Goal: Information Seeking & Learning: Compare options

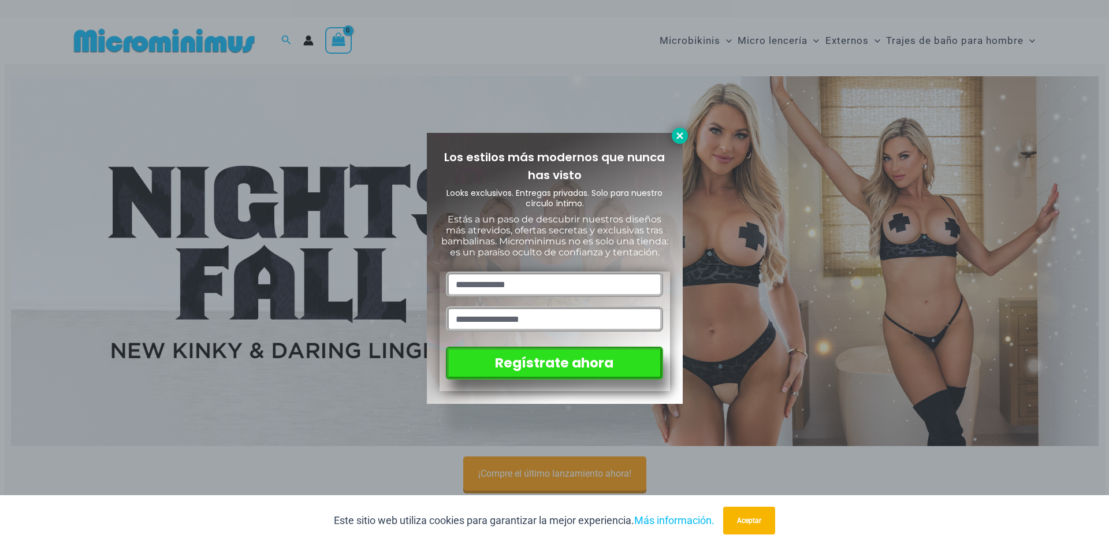
click at [680, 133] on icon at bounding box center [679, 136] width 10 height 10
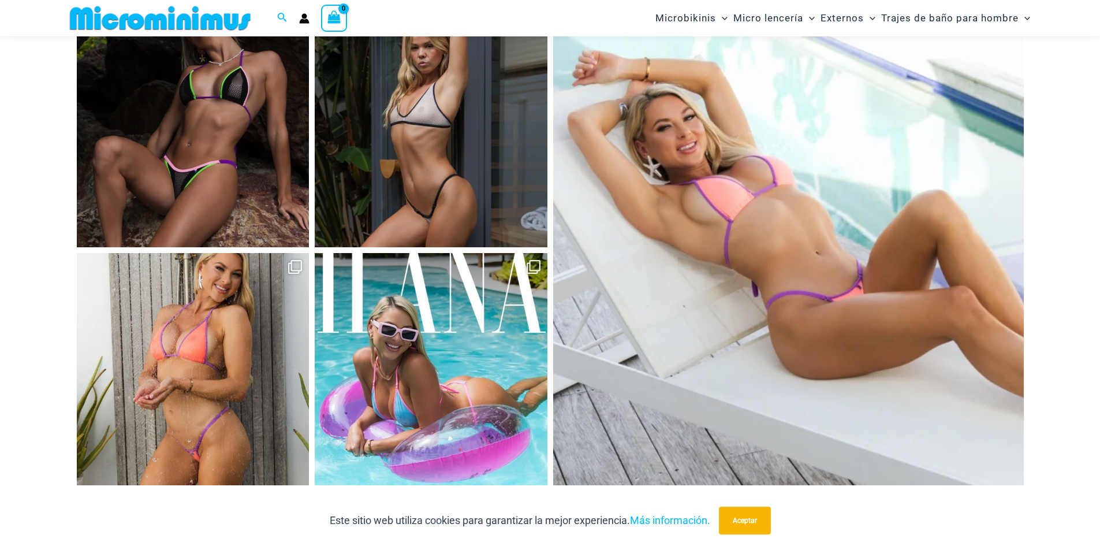
scroll to position [5071, 0]
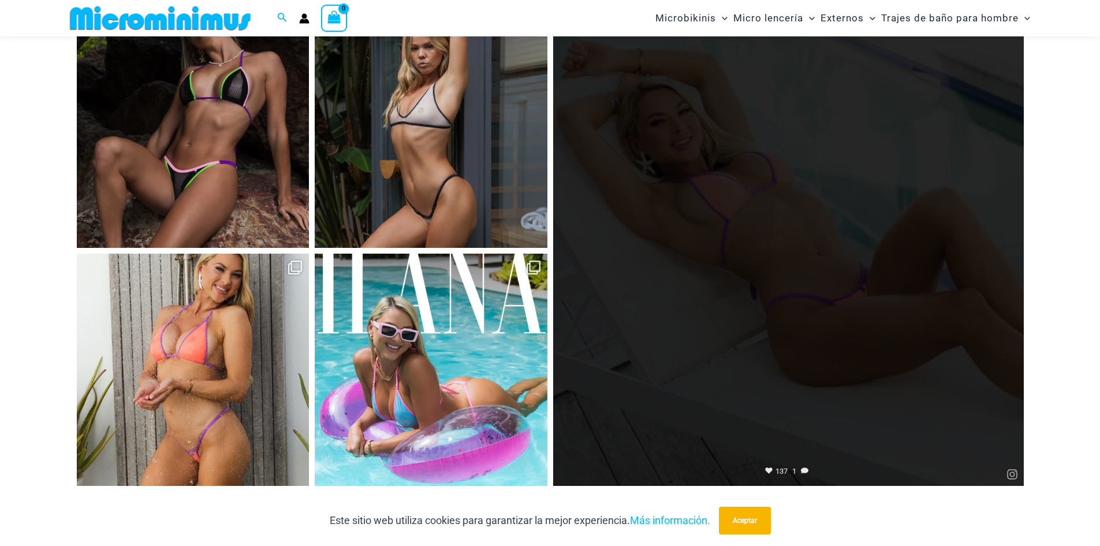
click at [823, 234] on link "Abierto" at bounding box center [788, 250] width 471 height 471
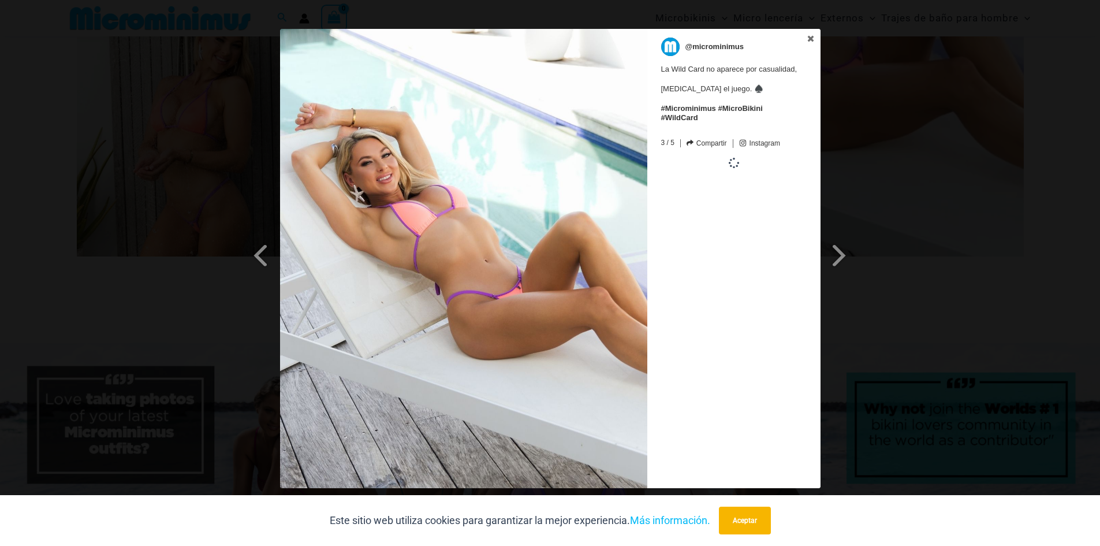
scroll to position [5302, 0]
click at [808, 38] on icon at bounding box center [810, 38] width 6 height 6
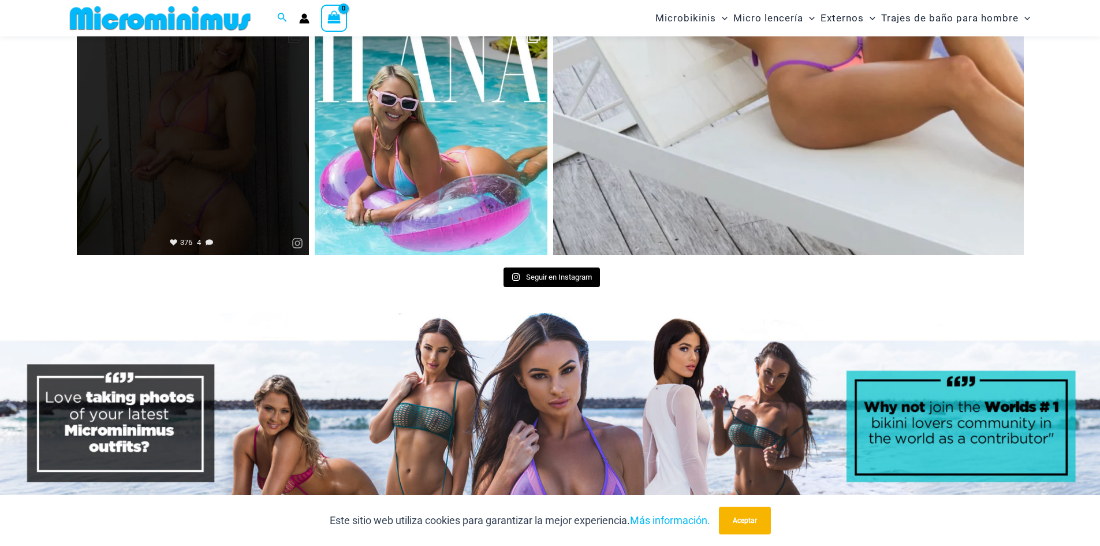
click at [204, 183] on link "Abierto" at bounding box center [193, 139] width 233 height 233
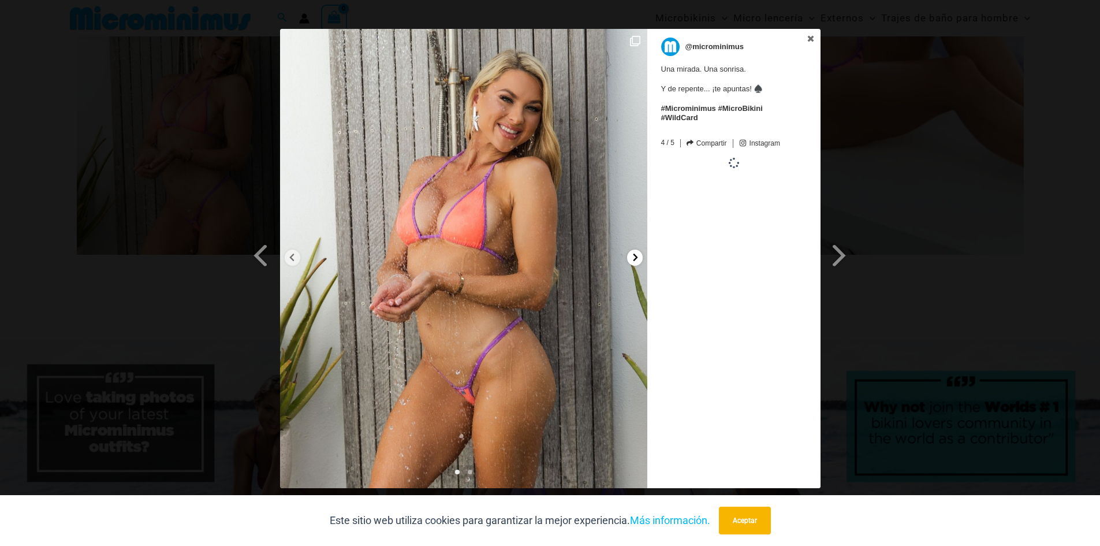
click at [636, 263] on div at bounding box center [635, 257] width 16 height 16
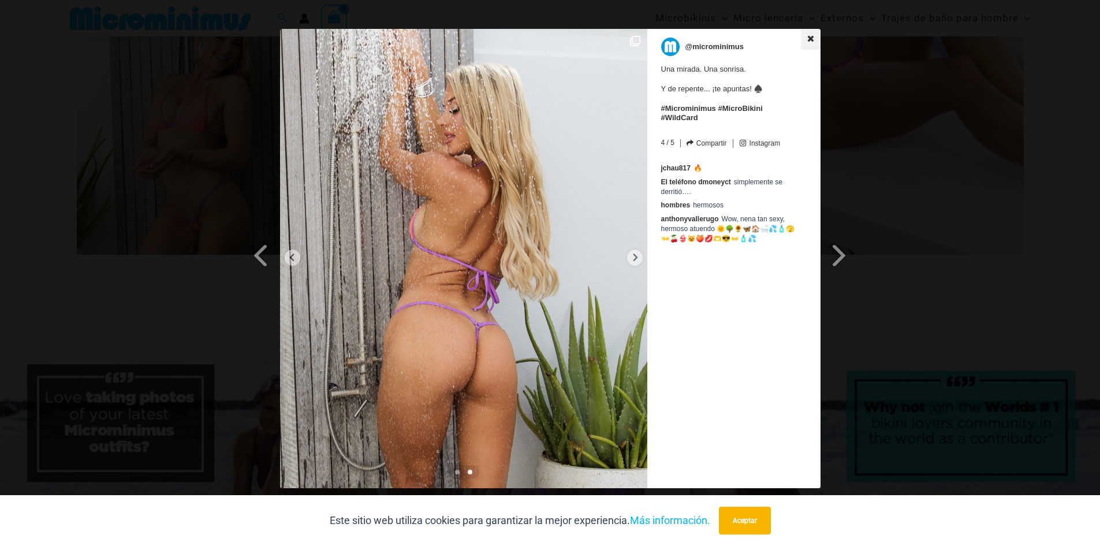
click at [813, 40] on icon at bounding box center [810, 38] width 6 height 6
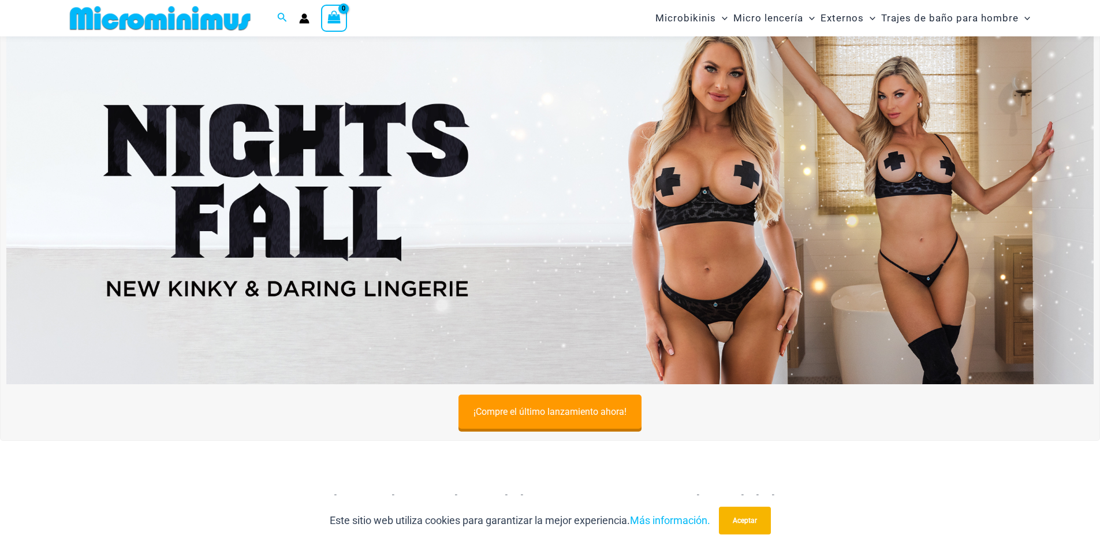
scroll to position [0, 0]
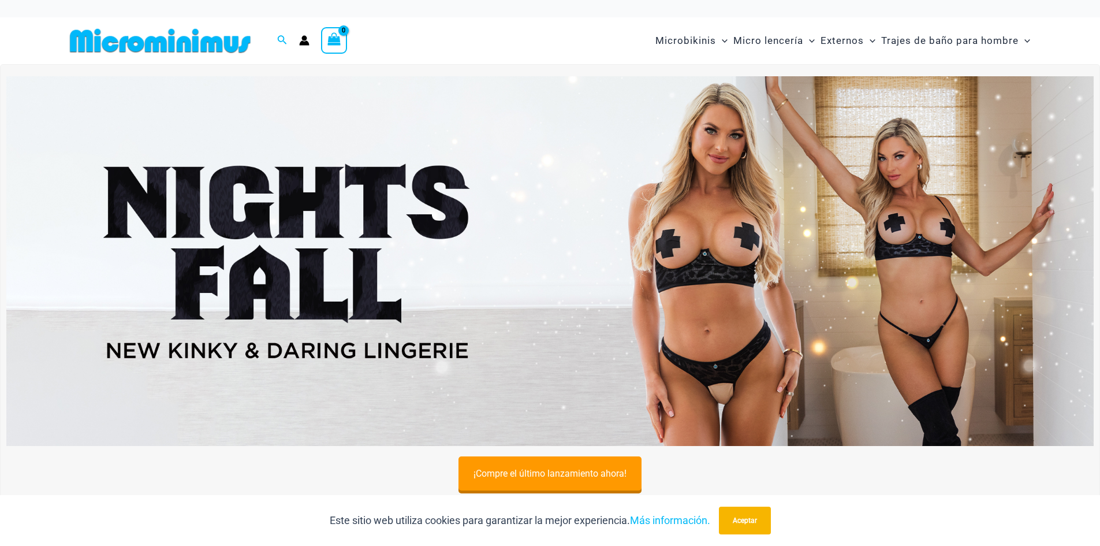
click at [618, 254] on img at bounding box center [549, 261] width 1087 height 370
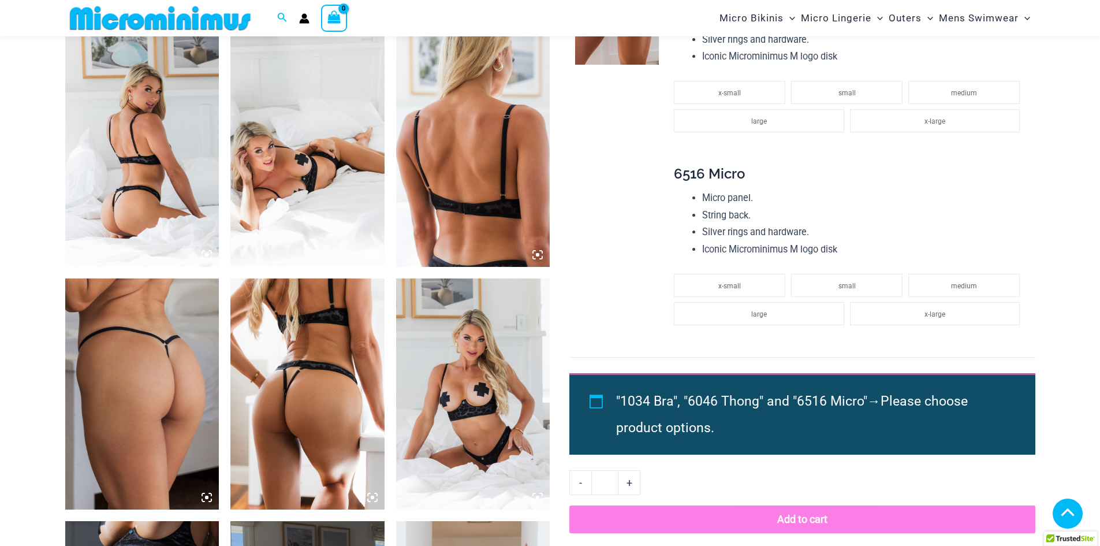
scroll to position [914, 0]
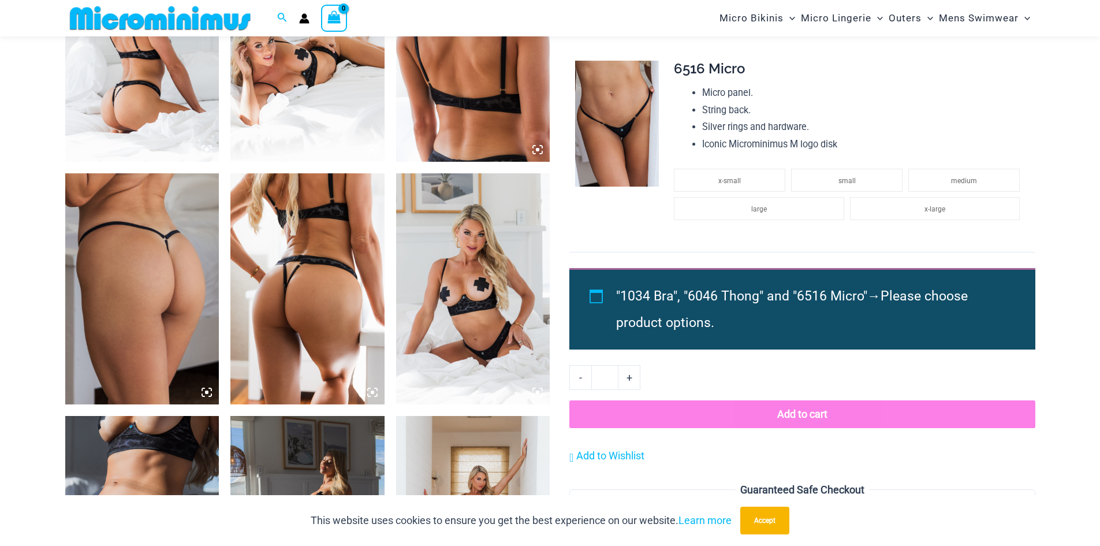
click at [208, 390] on icon at bounding box center [207, 392] width 10 height 10
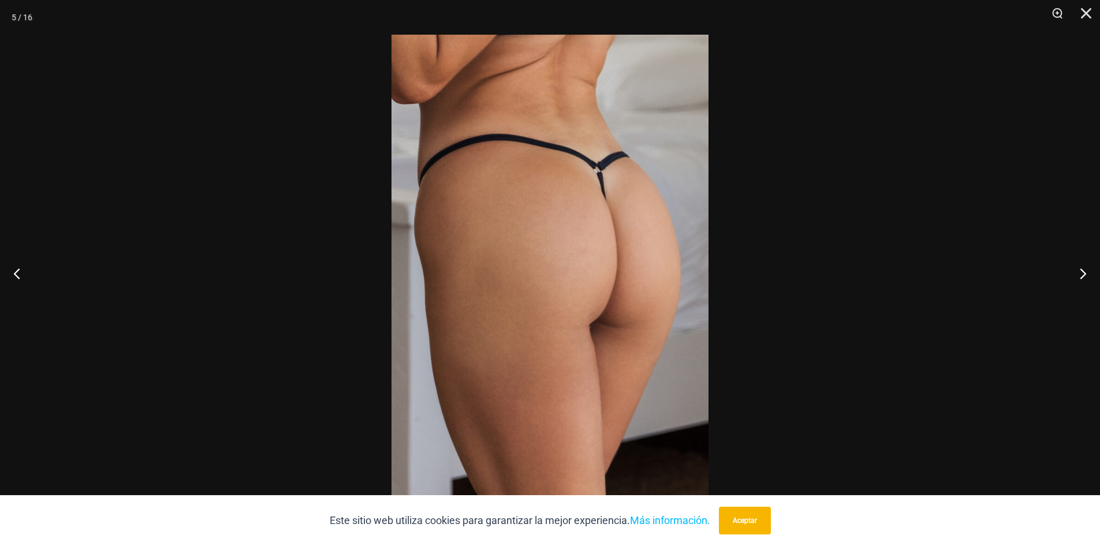
click at [562, 259] on img at bounding box center [550, 273] width 317 height 476
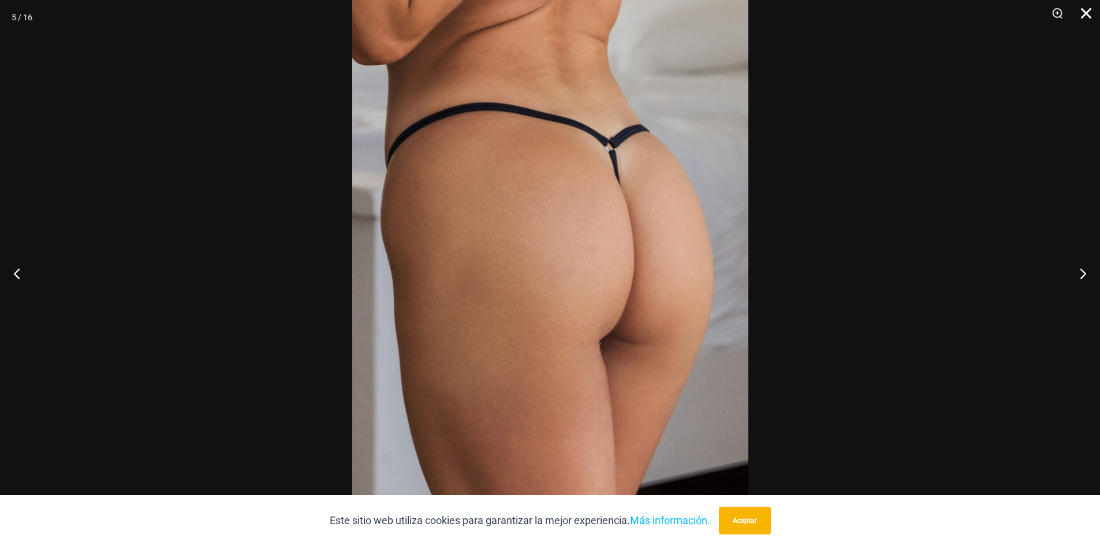
click at [1091, 13] on button "Cerca" at bounding box center [1082, 17] width 29 height 35
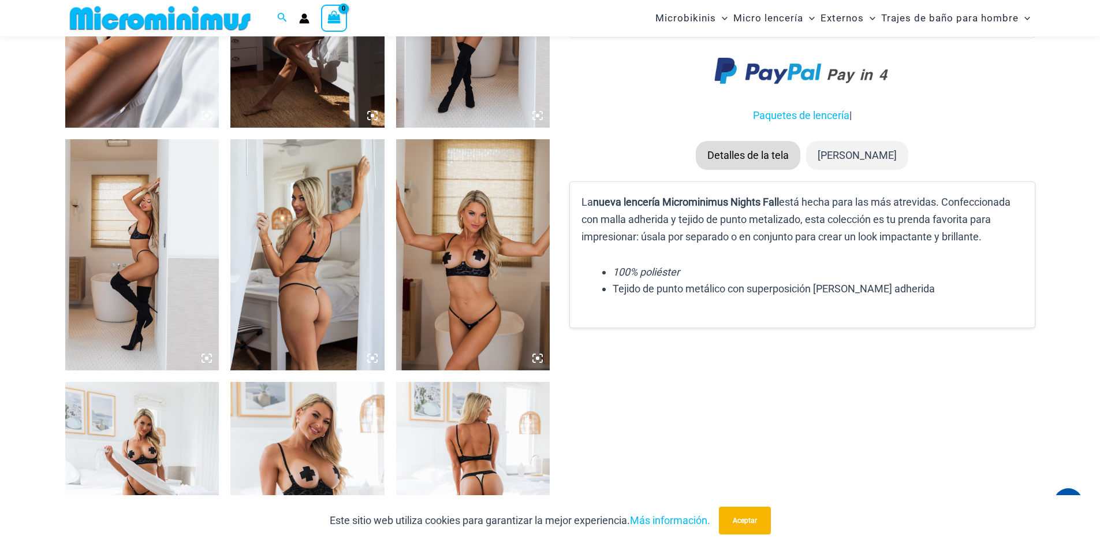
scroll to position [1433, 0]
click at [373, 357] on icon at bounding box center [372, 357] width 3 height 3
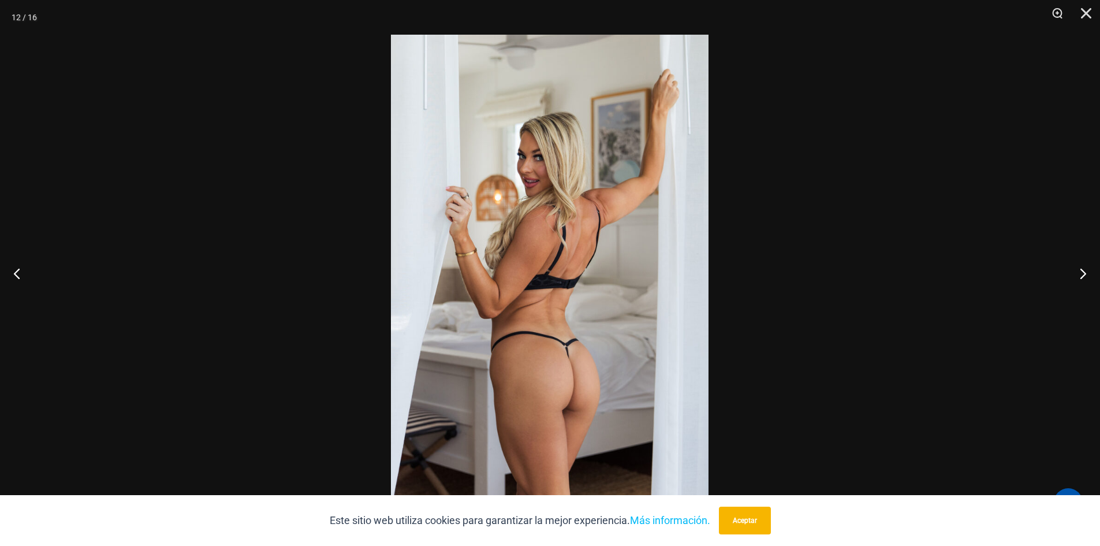
click at [590, 374] on img at bounding box center [550, 273] width 318 height 476
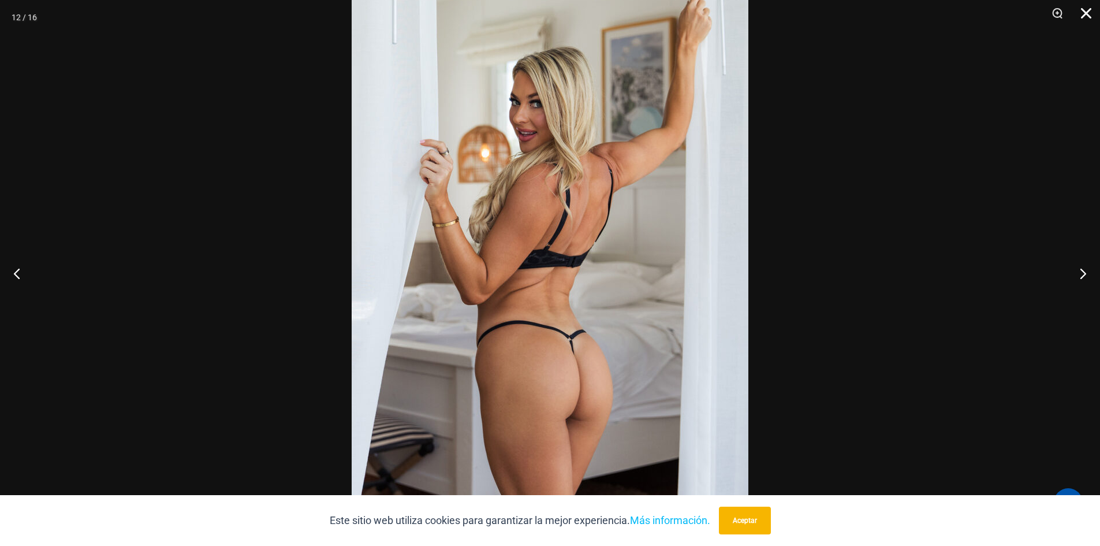
click at [1087, 12] on button "Cerca" at bounding box center [1082, 17] width 29 height 35
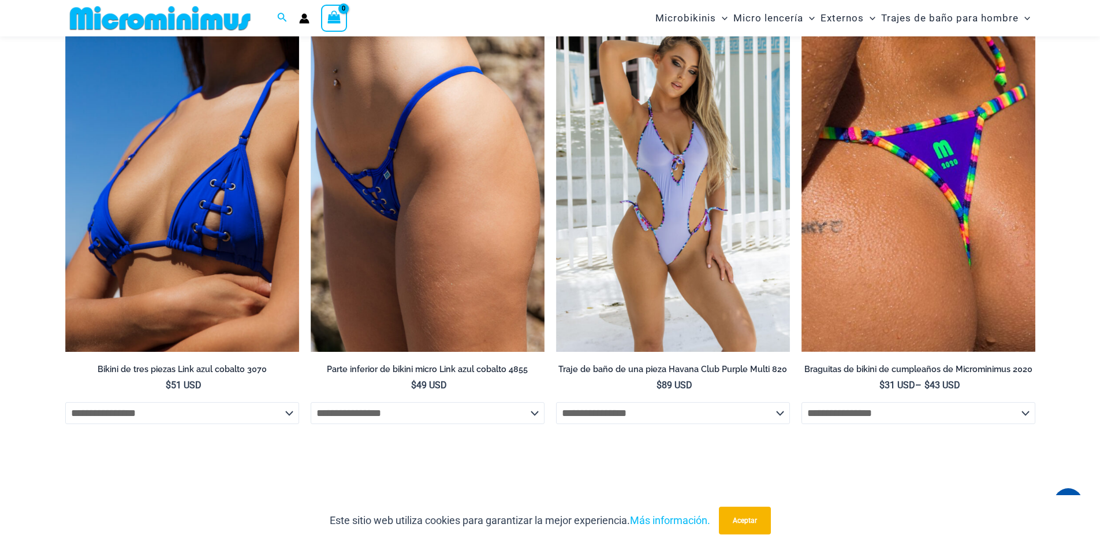
scroll to position [3936, 0]
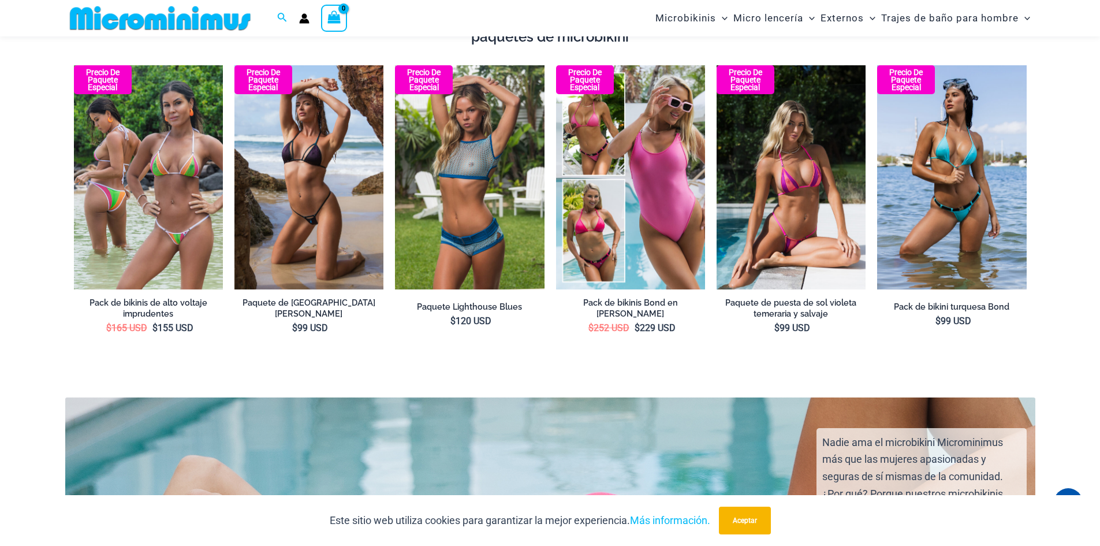
scroll to position [1838, 0]
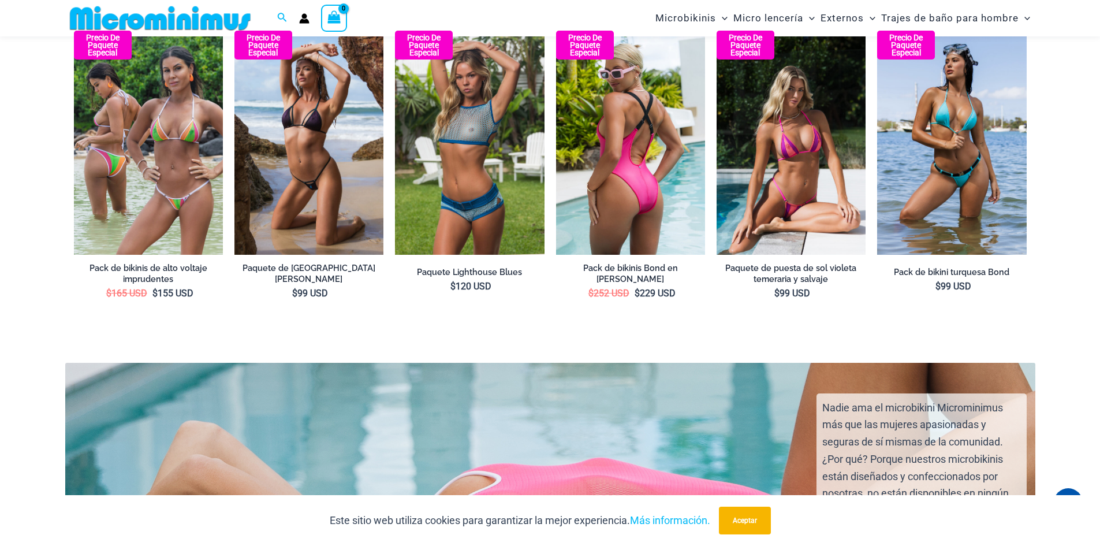
click at [584, 163] on img at bounding box center [630, 142] width 149 height 223
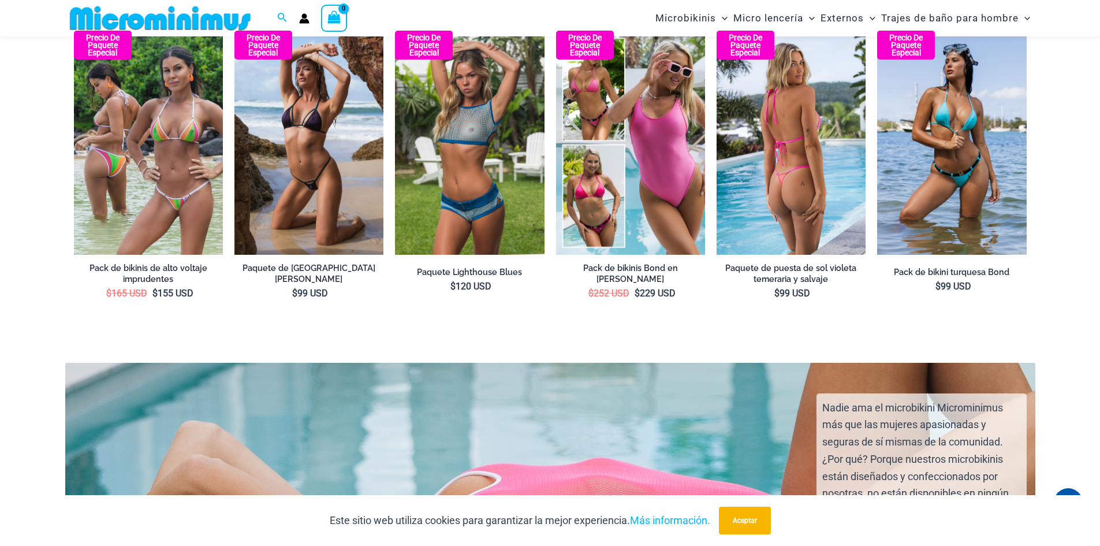
click at [828, 202] on img at bounding box center [791, 142] width 149 height 223
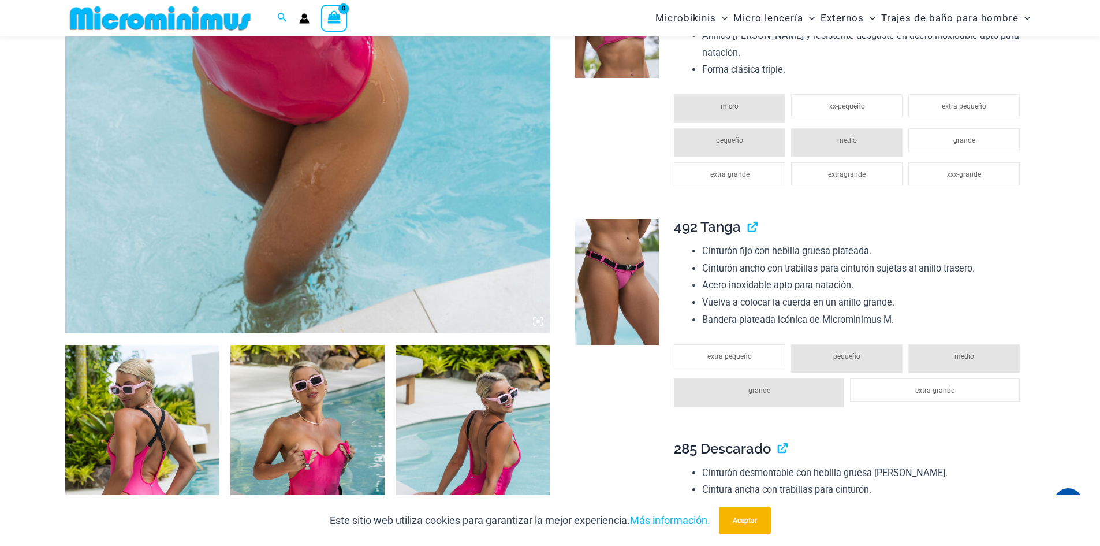
scroll to position [323, 0]
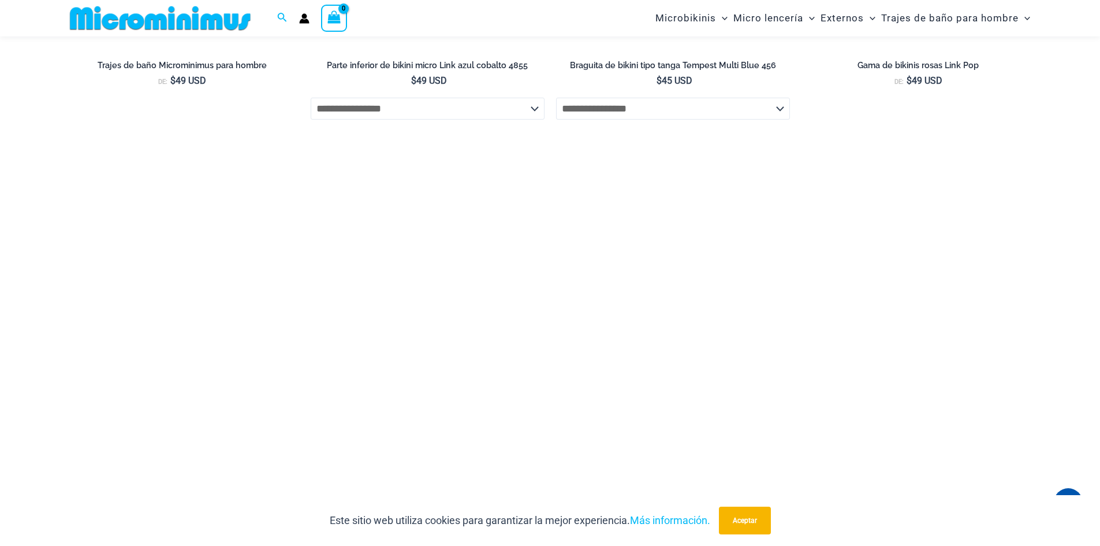
scroll to position [2720, 0]
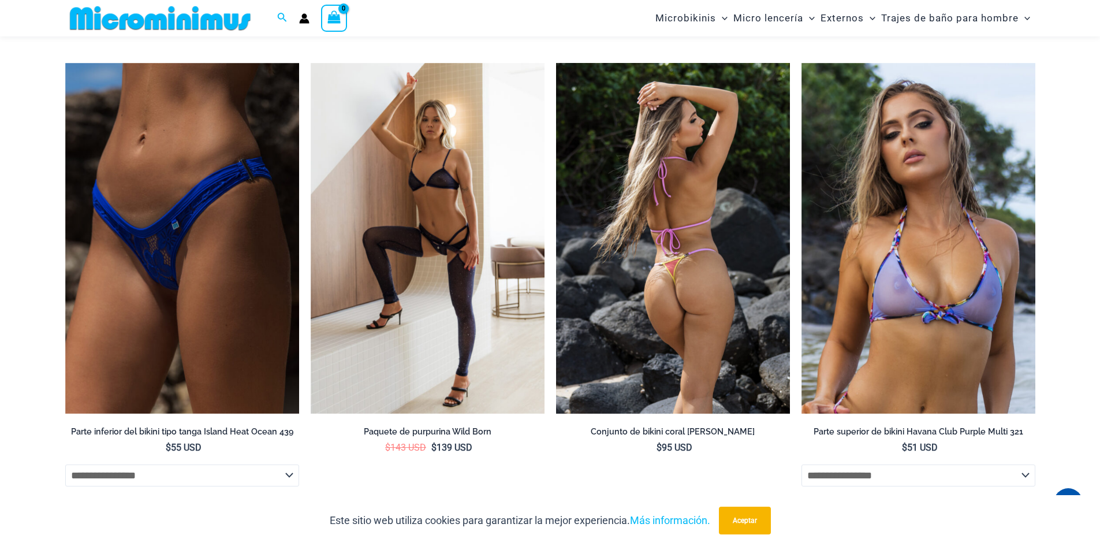
click at [695, 315] on img at bounding box center [673, 238] width 234 height 351
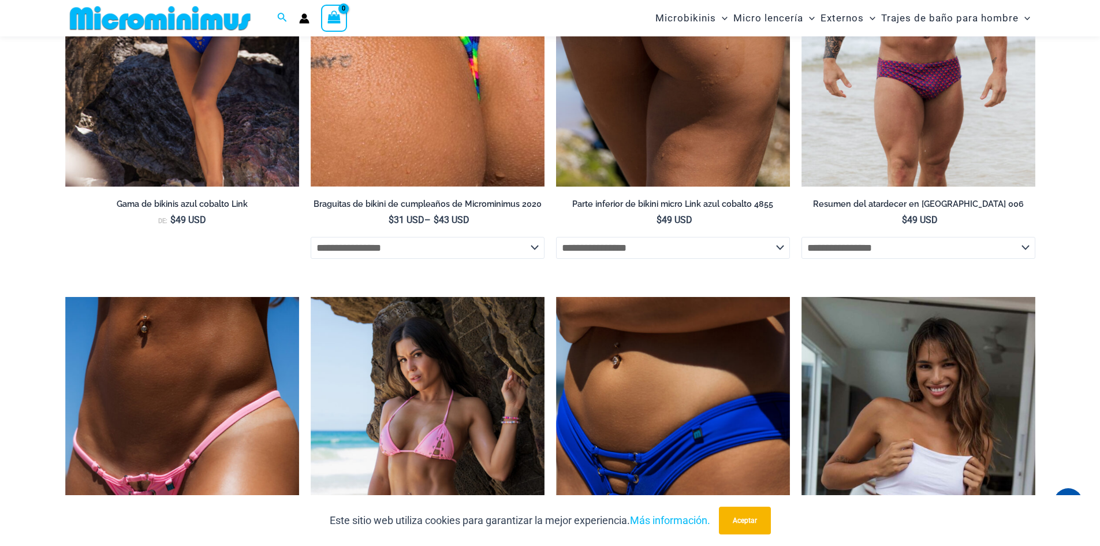
scroll to position [2017, 0]
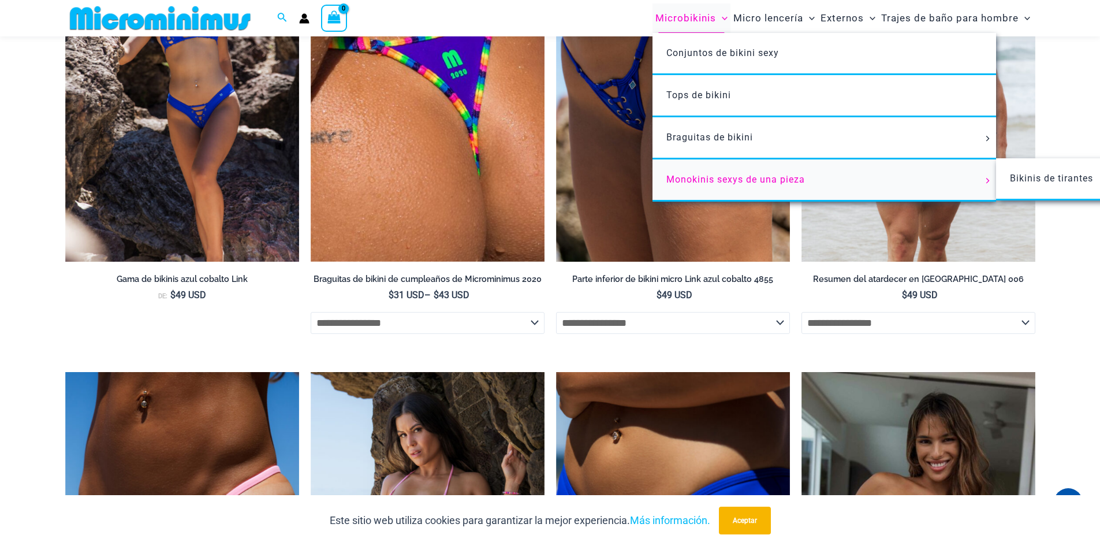
click at [806, 186] on link "Monokinis sexys de una pieza" at bounding box center [825, 180] width 344 height 42
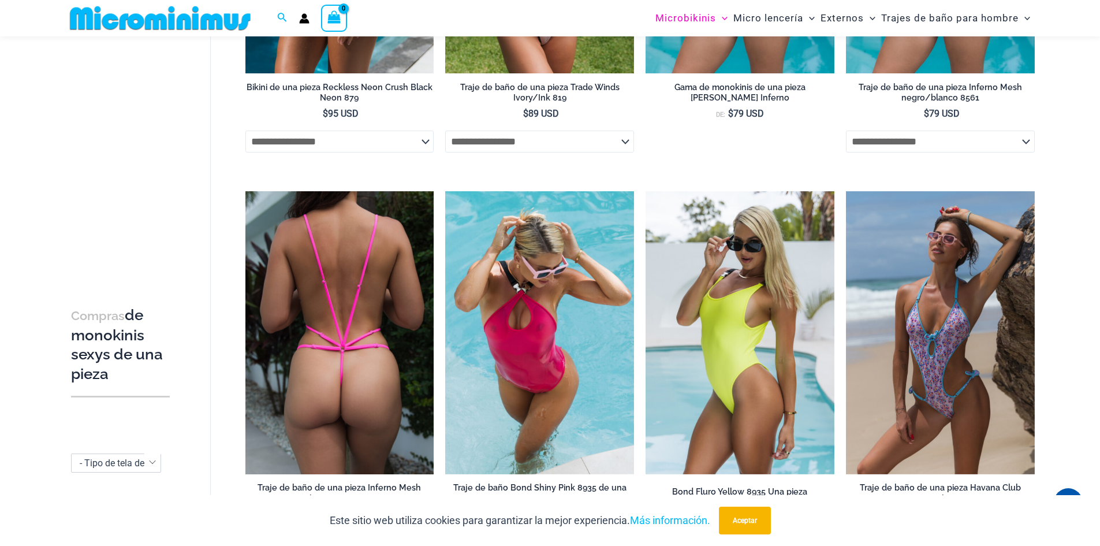
scroll to position [798, 0]
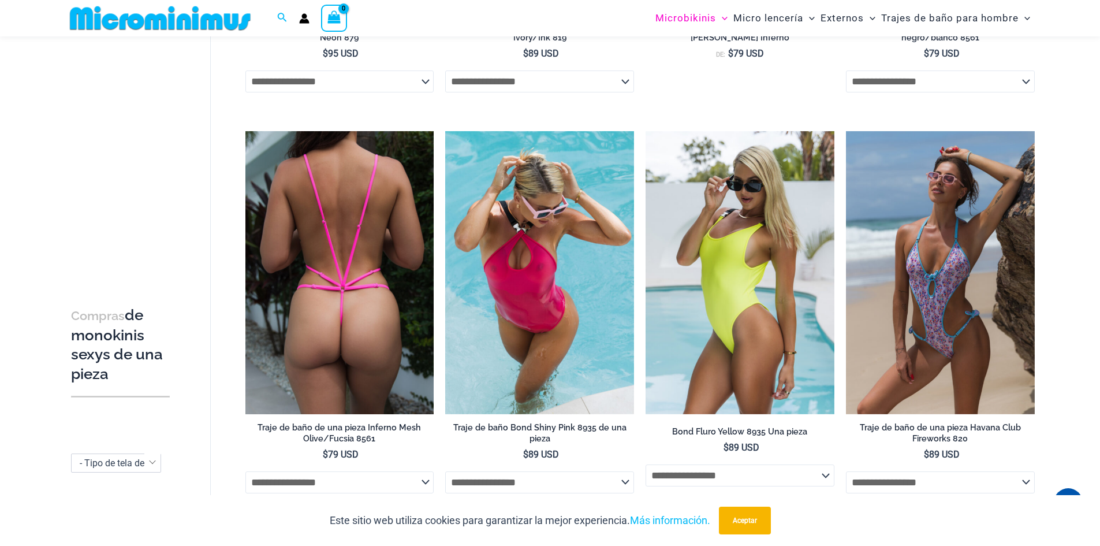
click at [338, 252] on img at bounding box center [339, 272] width 189 height 283
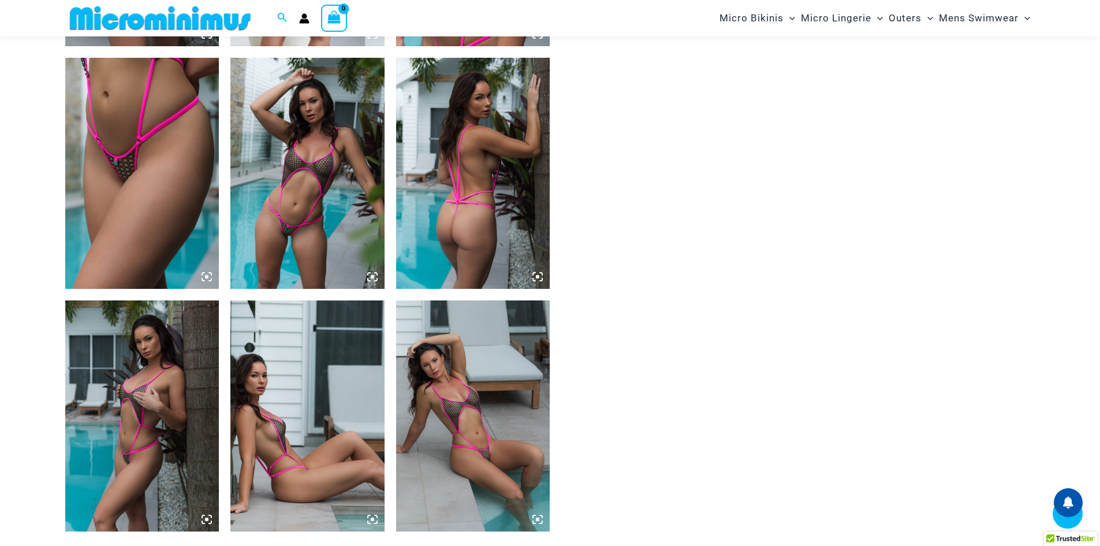
scroll to position [740, 0]
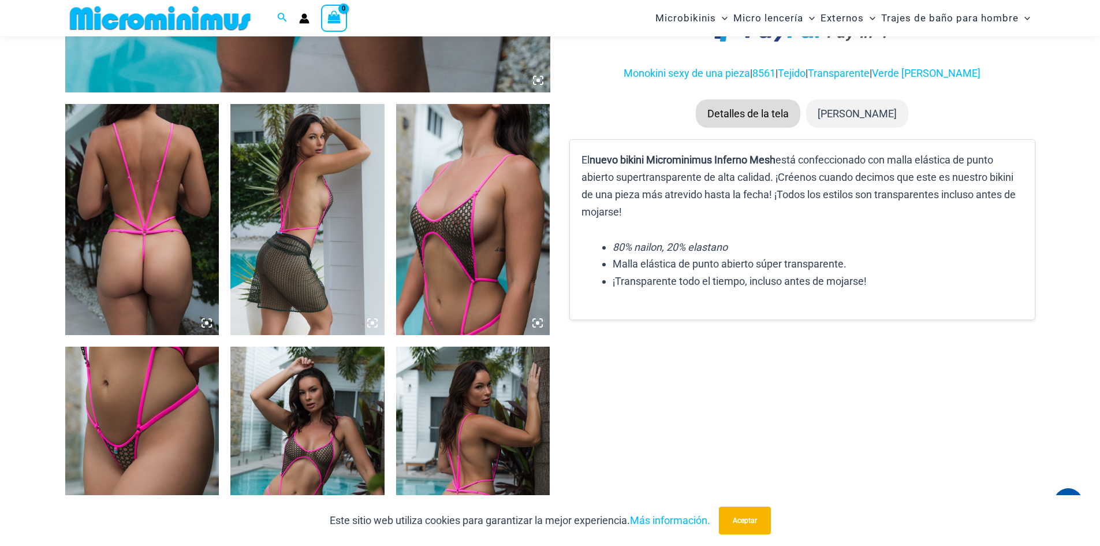
click at [206, 323] on icon at bounding box center [206, 322] width 3 height 3
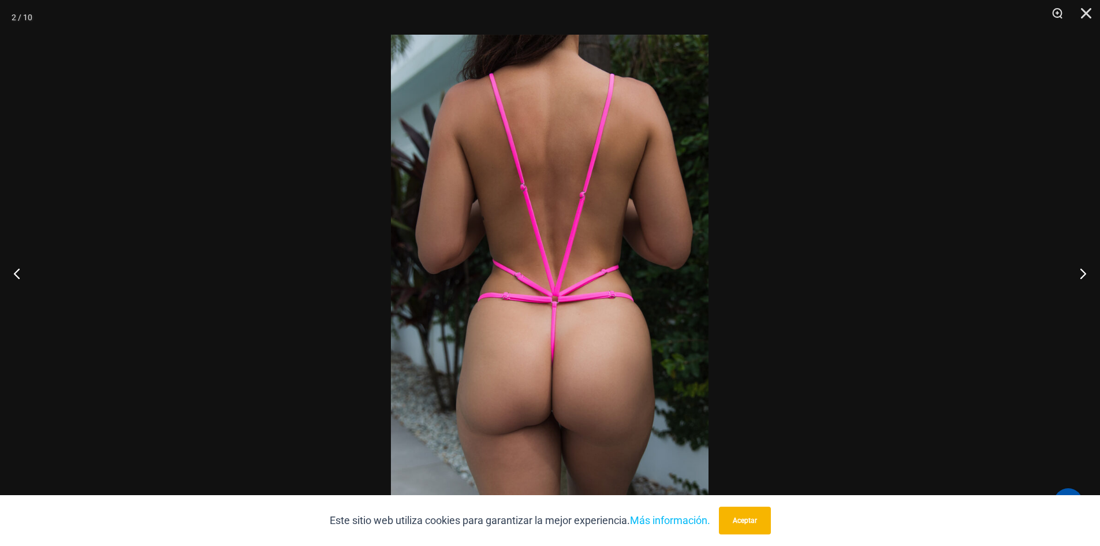
click at [569, 357] on img at bounding box center [550, 273] width 318 height 476
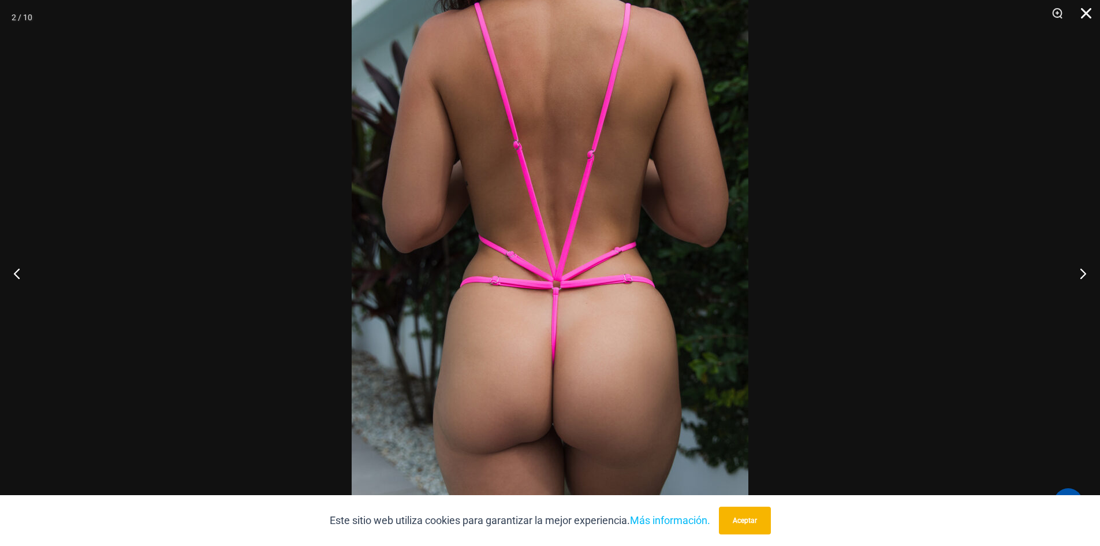
click at [1087, 14] on button "Cerca" at bounding box center [1082, 17] width 29 height 35
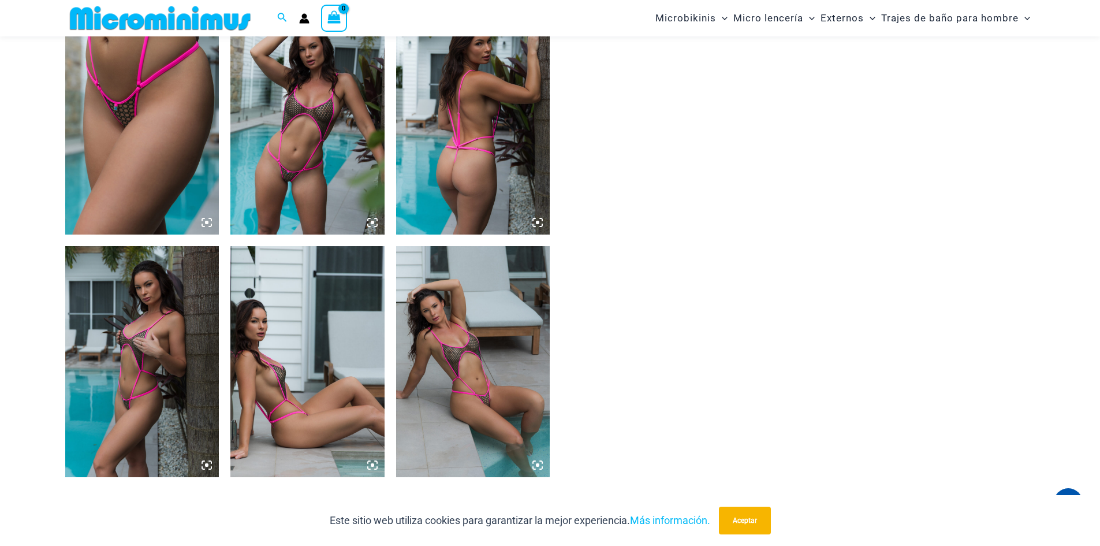
scroll to position [1087, 0]
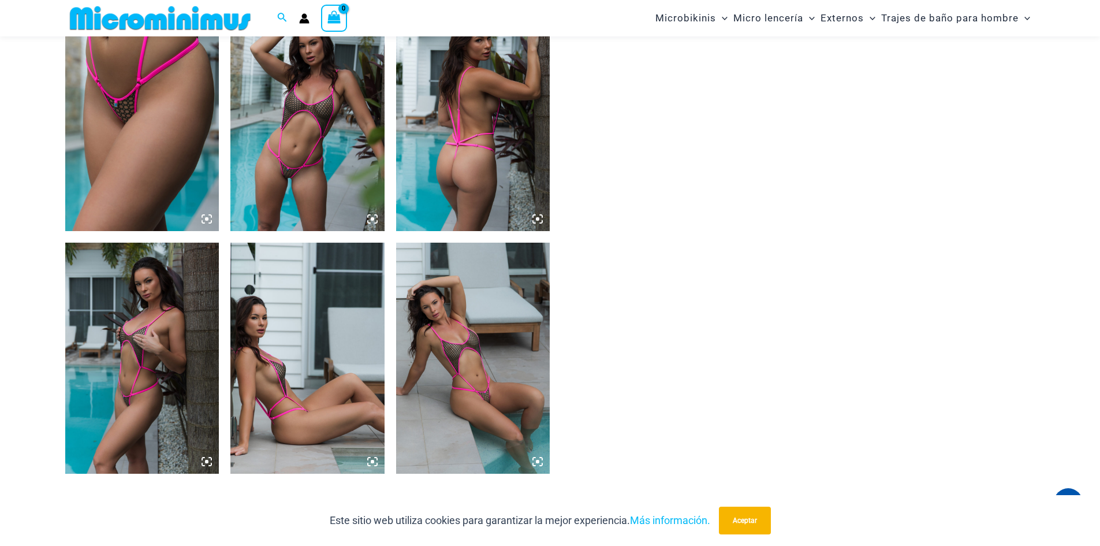
click at [541, 214] on icon at bounding box center [537, 219] width 10 height 10
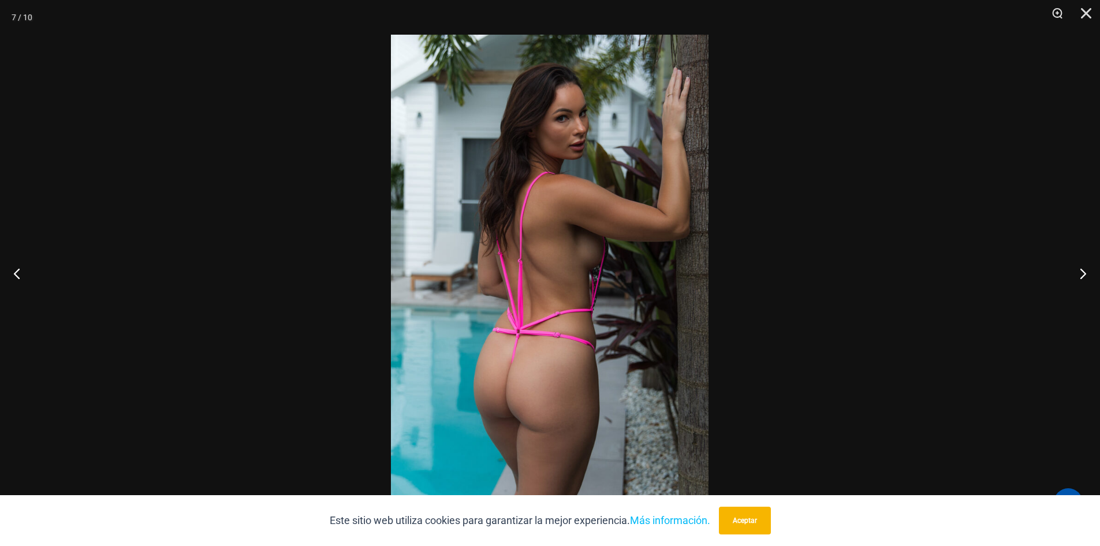
click at [532, 349] on img at bounding box center [550, 273] width 318 height 476
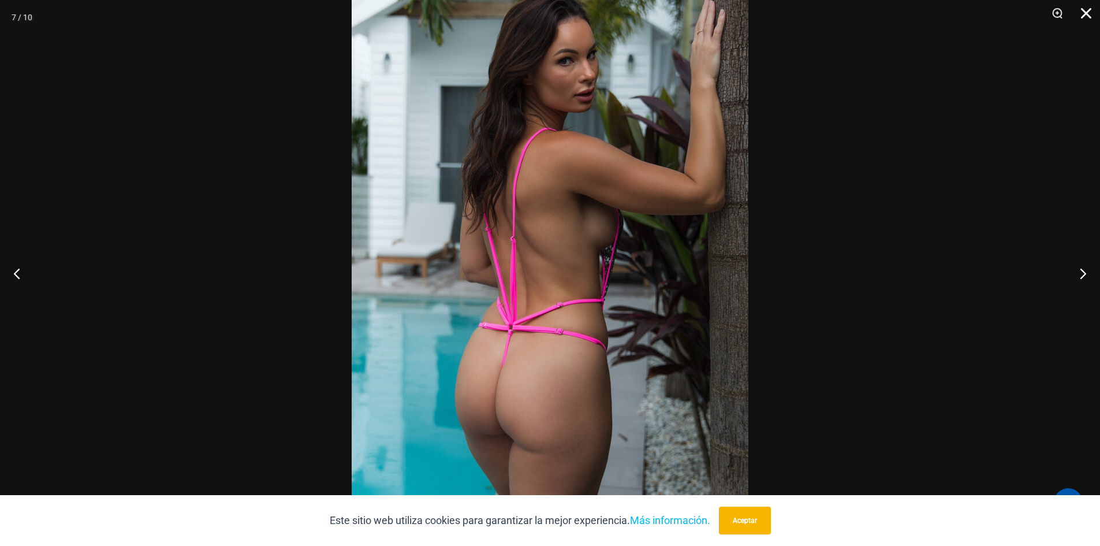
click at [1080, 17] on button "Cerca" at bounding box center [1082, 17] width 29 height 35
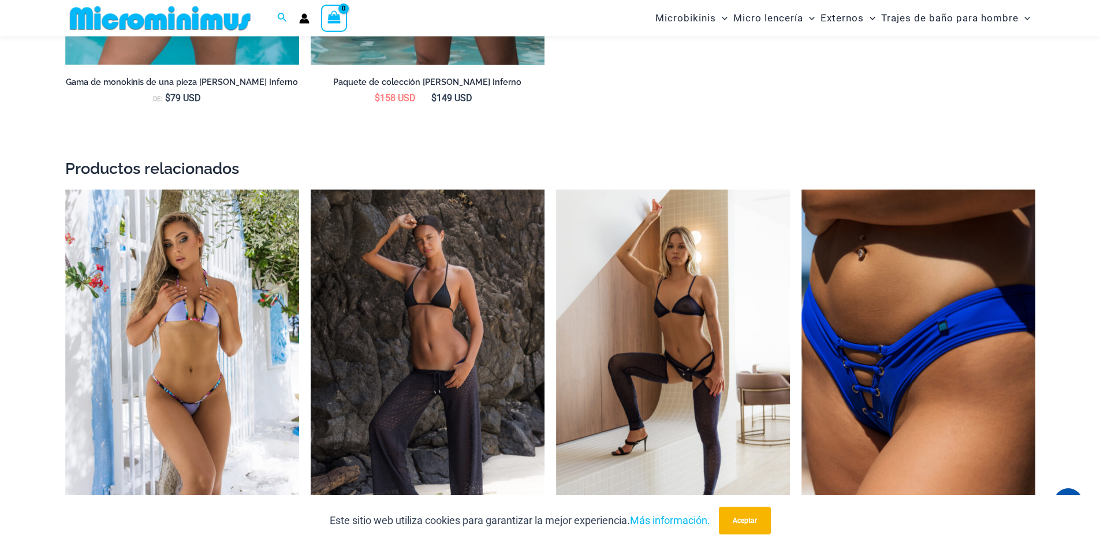
scroll to position [1549, 0]
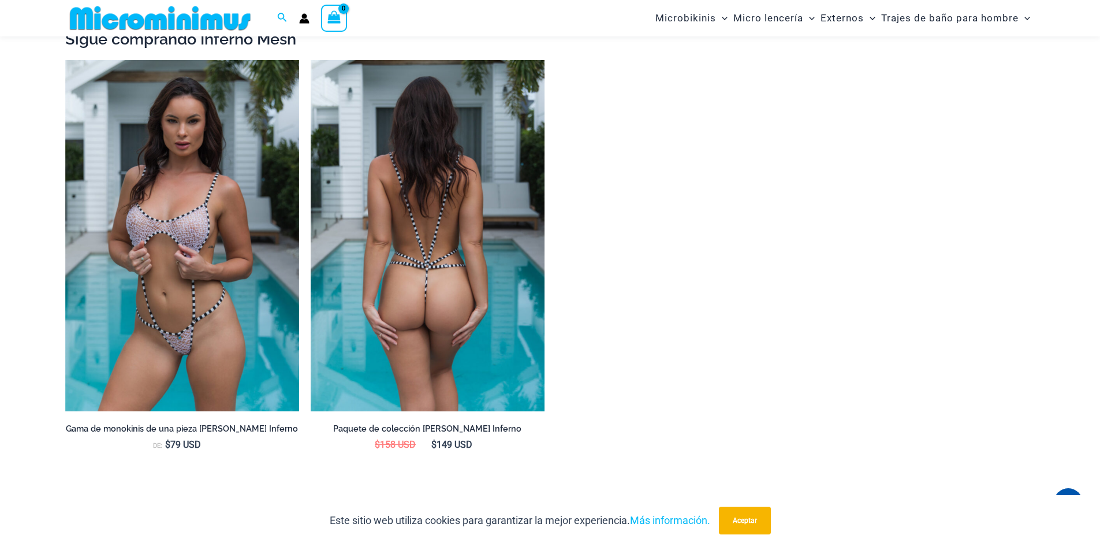
click at [380, 231] on img at bounding box center [428, 235] width 234 height 351
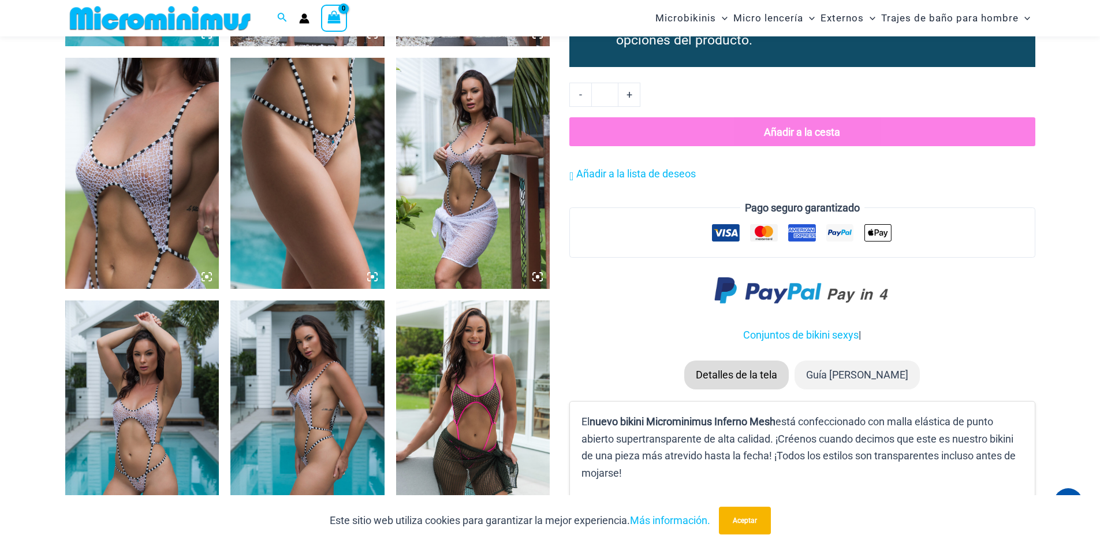
scroll to position [798, 0]
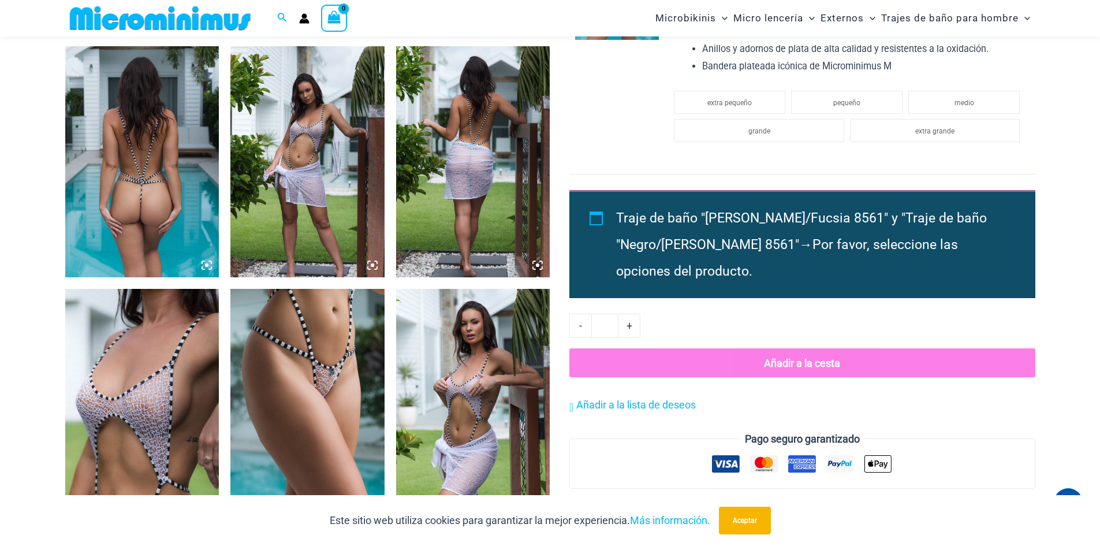
click at [211, 261] on icon at bounding box center [210, 262] width 2 height 2
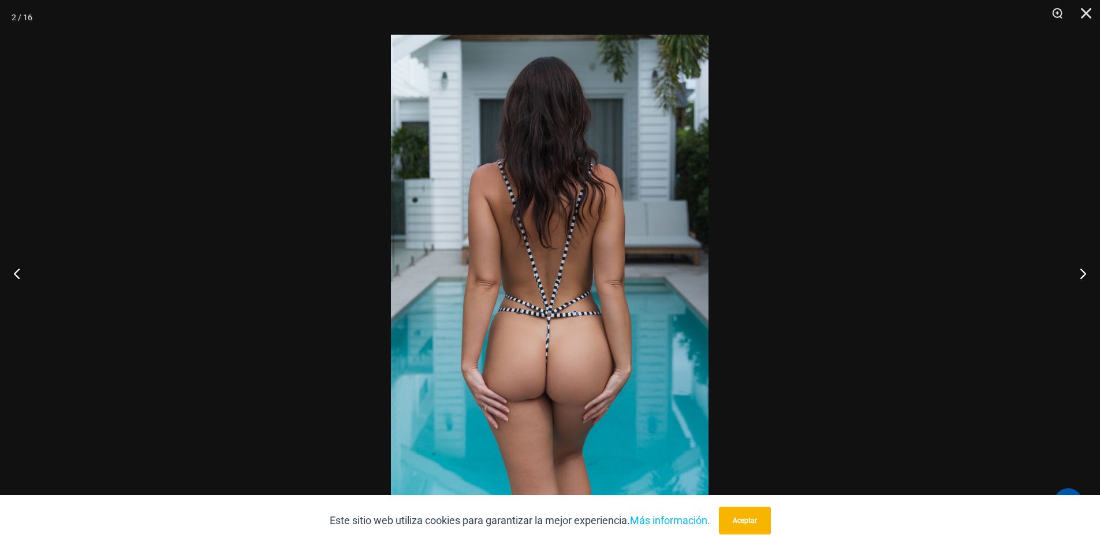
click at [211, 261] on div at bounding box center [550, 273] width 1100 height 546
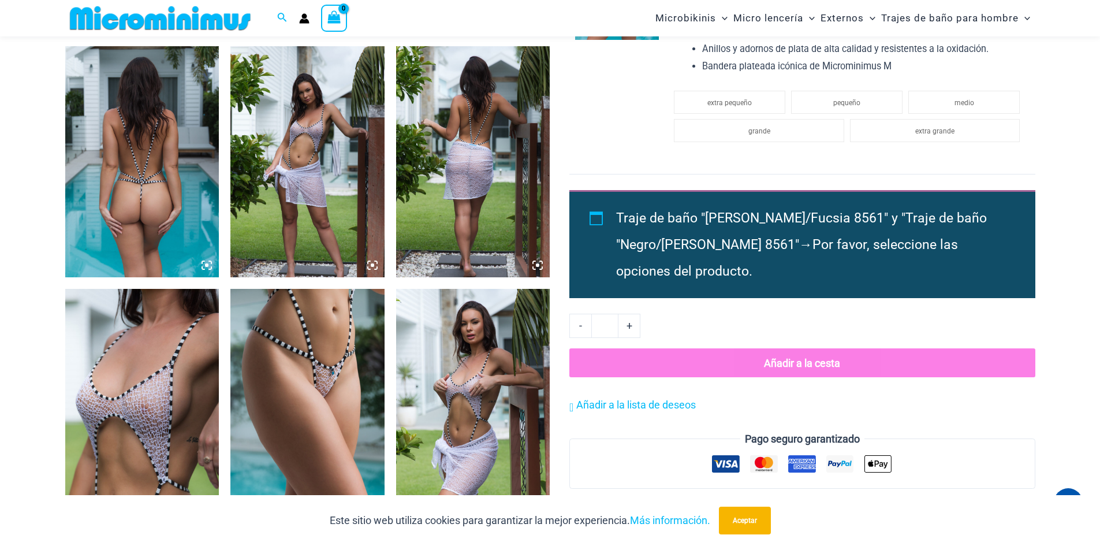
click at [211, 261] on icon at bounding box center [210, 262] width 2 height 2
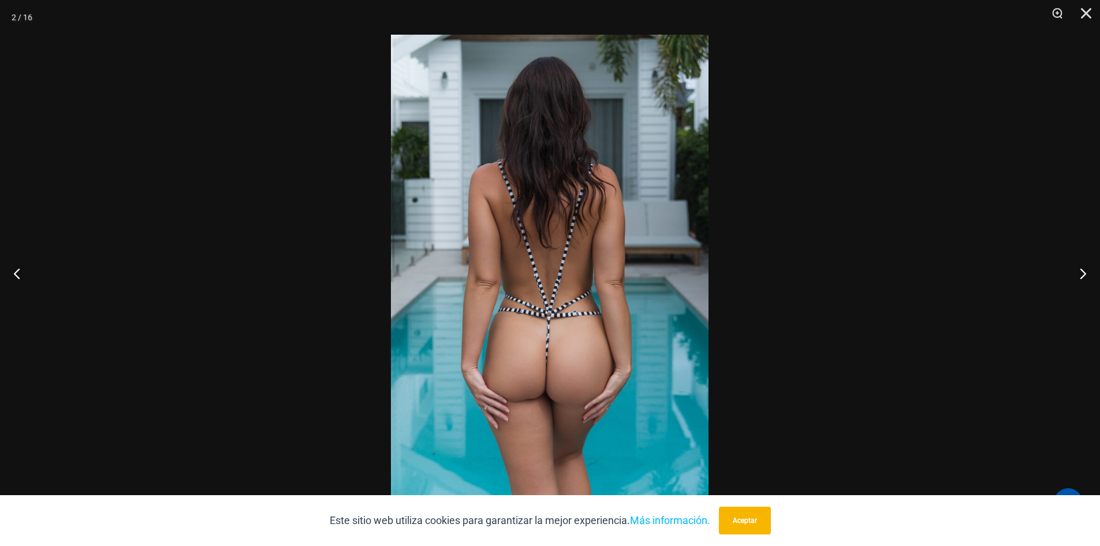
click at [550, 311] on img at bounding box center [550, 273] width 318 height 476
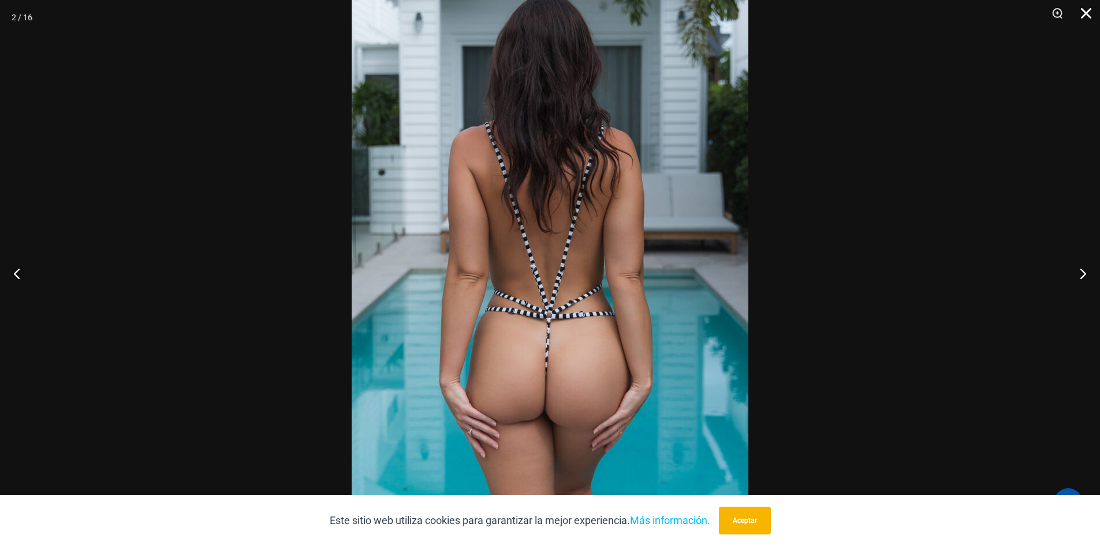
click at [1086, 13] on button "Cerca" at bounding box center [1082, 17] width 29 height 35
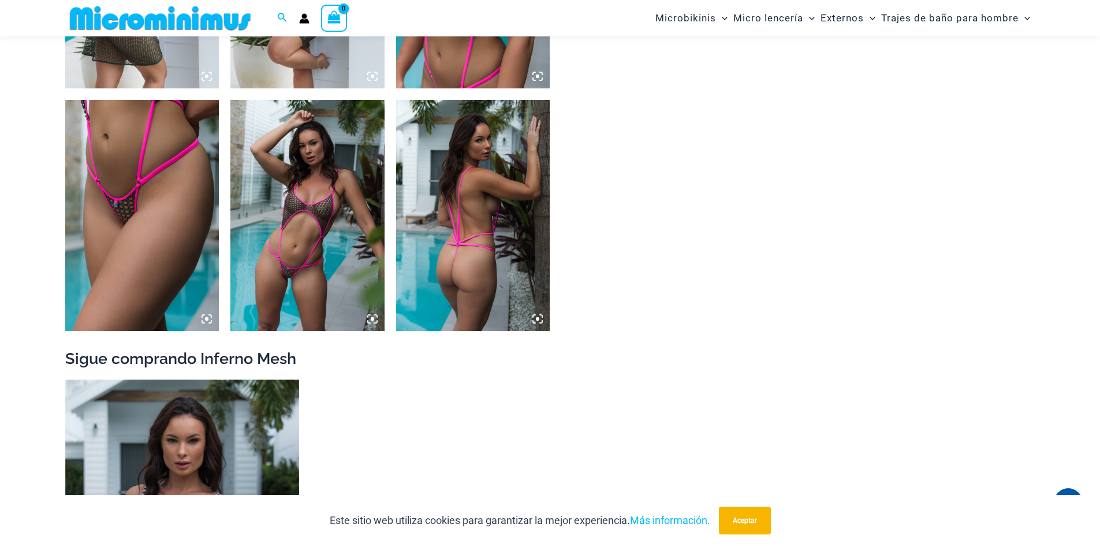
scroll to position [1722, 0]
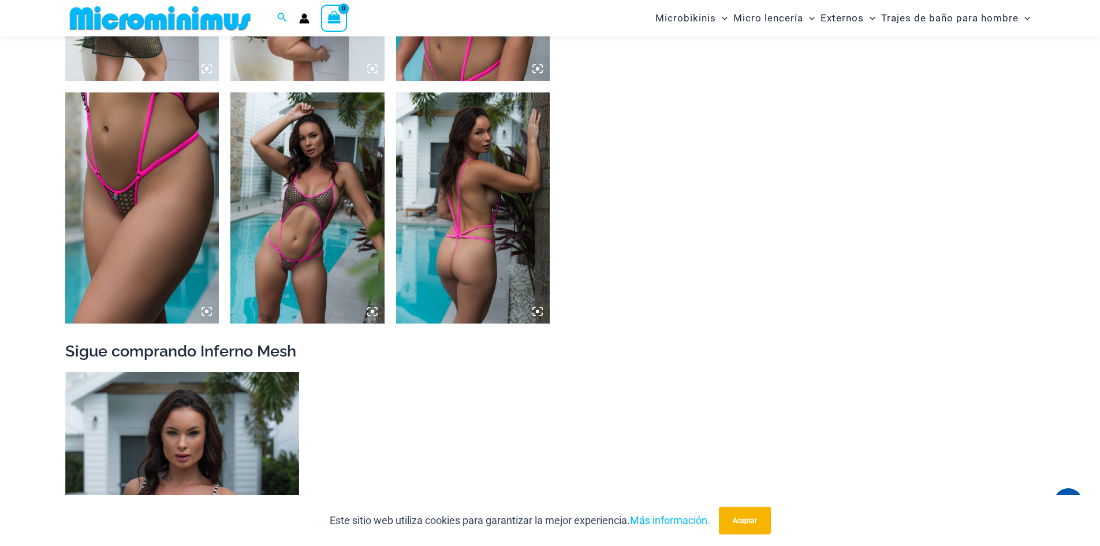
click at [535, 312] on icon at bounding box center [537, 311] width 10 height 10
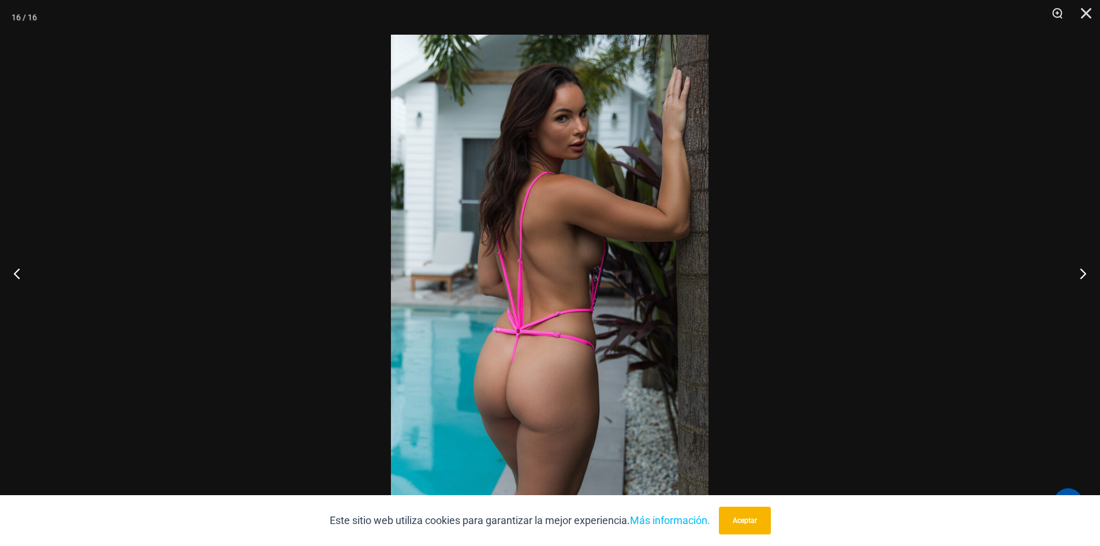
click at [535, 312] on img at bounding box center [550, 273] width 318 height 476
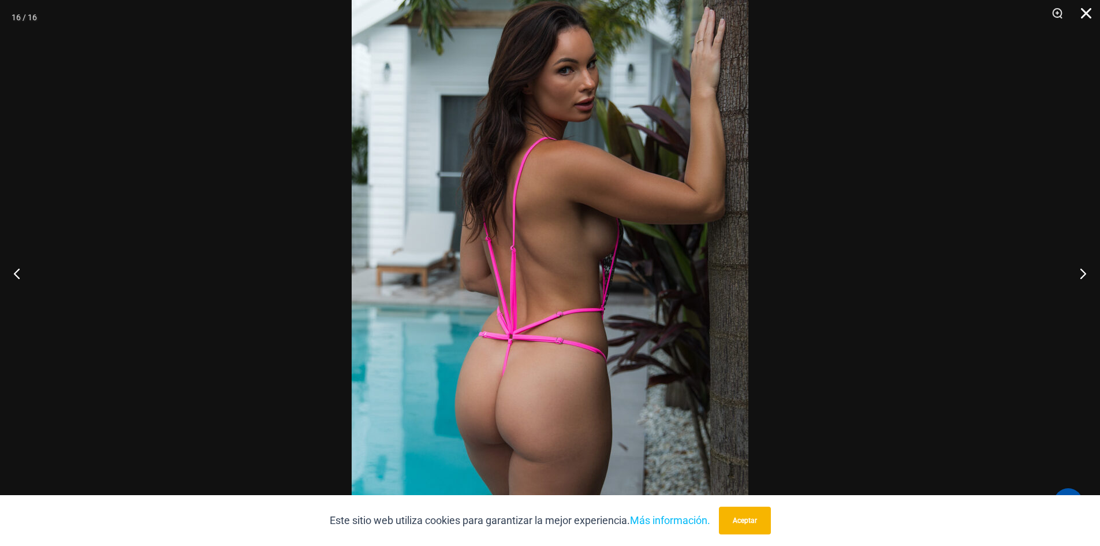
click at [1084, 12] on button "Cerca" at bounding box center [1082, 17] width 29 height 35
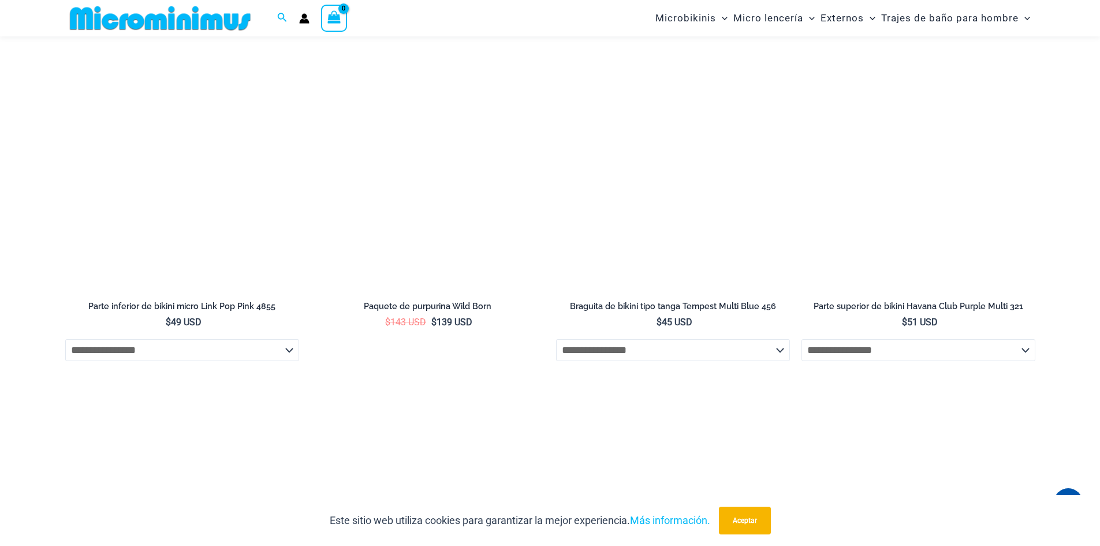
scroll to position [3673, 0]
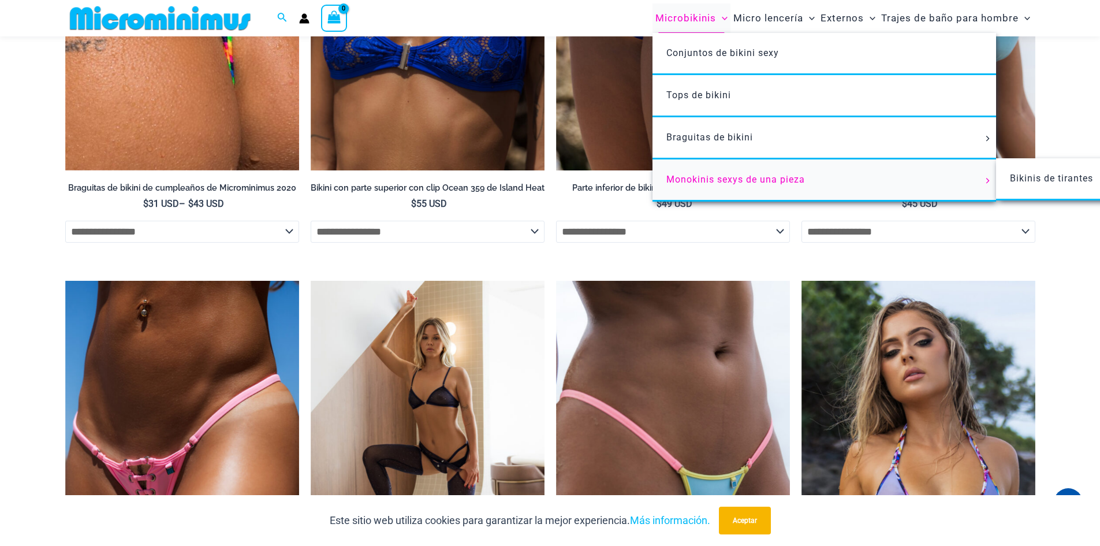
click at [721, 183] on font "Monokinis sexys de una pieza" at bounding box center [735, 179] width 139 height 11
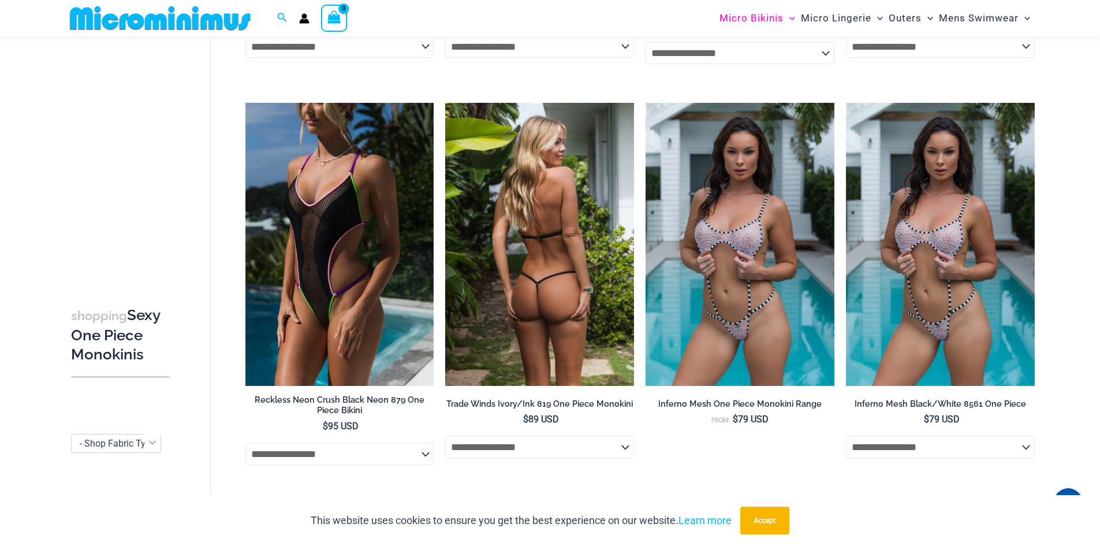
scroll to position [519, 0]
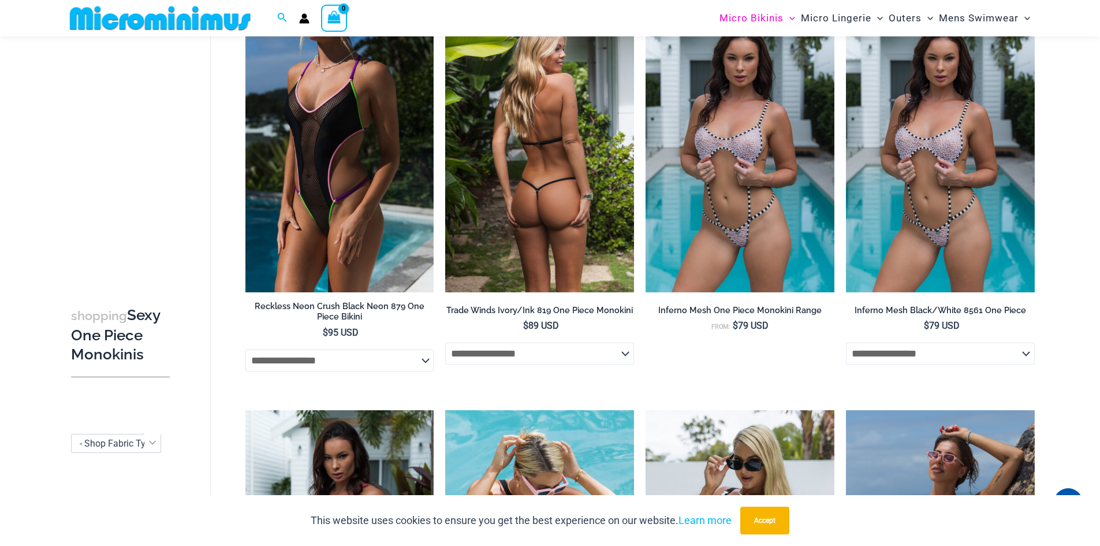
click at [548, 226] on img at bounding box center [539, 150] width 189 height 283
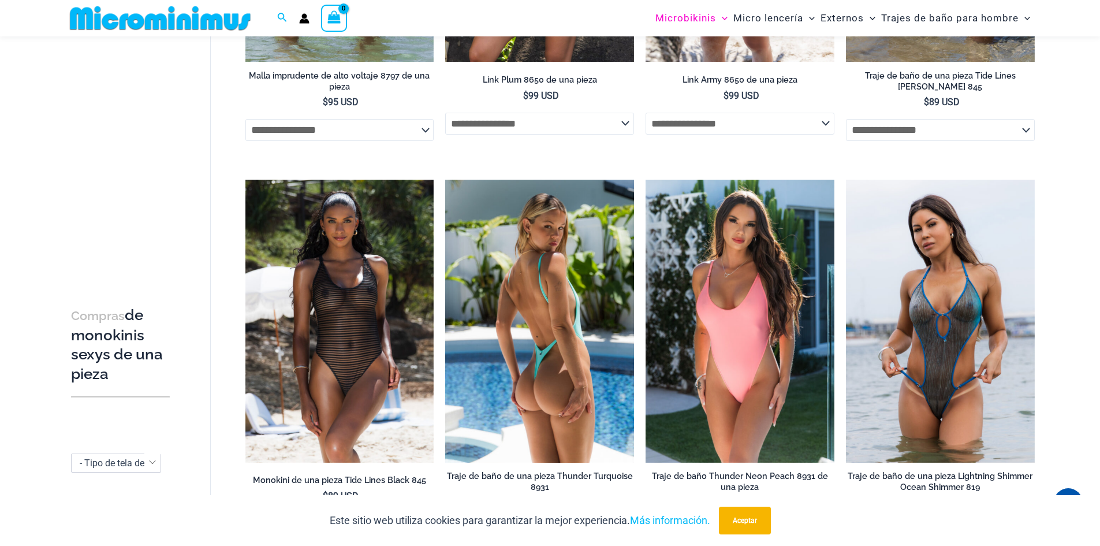
scroll to position [1559, 0]
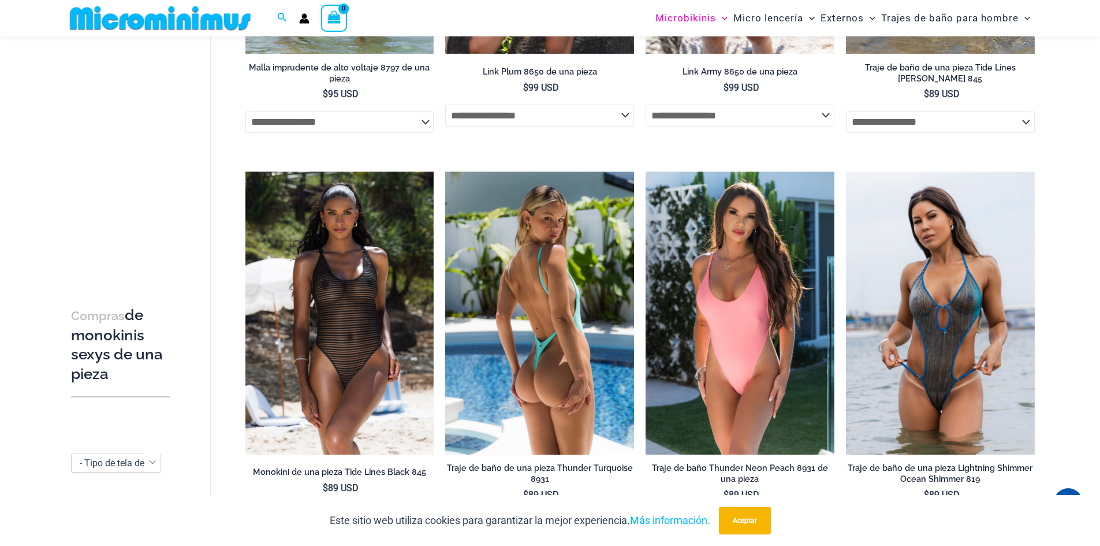
click at [603, 357] on img at bounding box center [539, 313] width 189 height 283
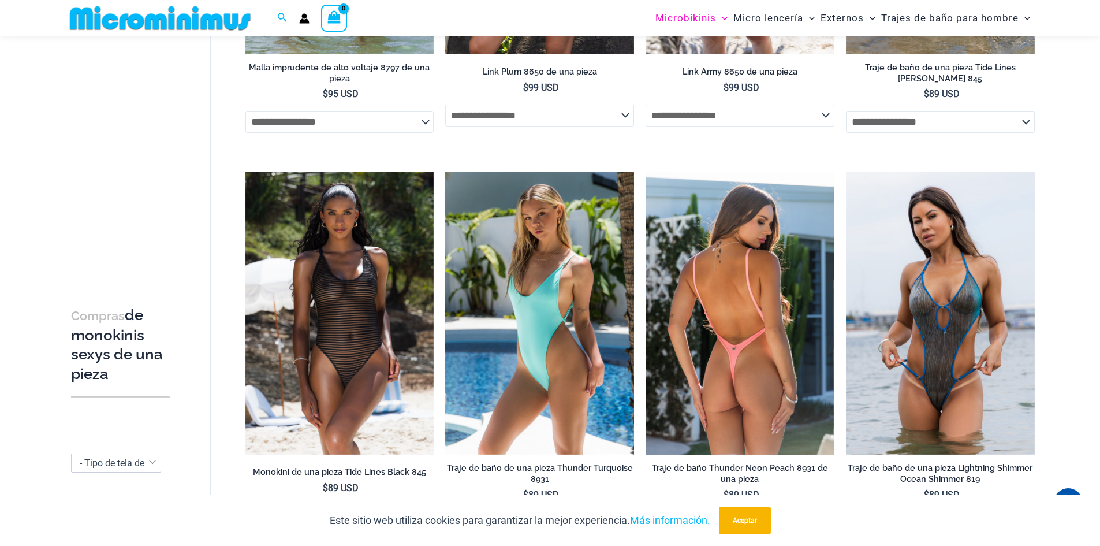
click at [748, 381] on img at bounding box center [740, 313] width 189 height 283
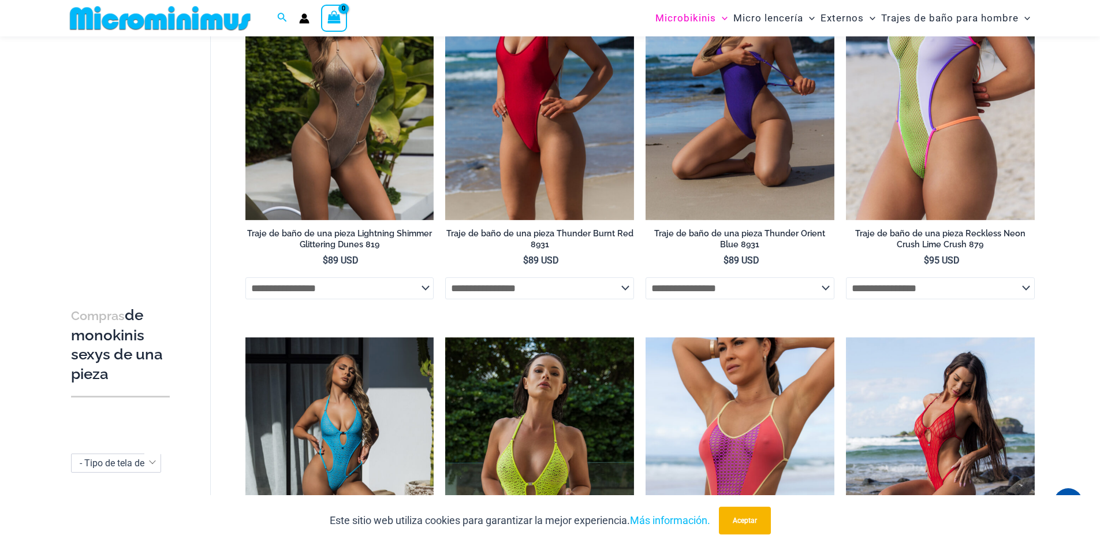
scroll to position [2078, 0]
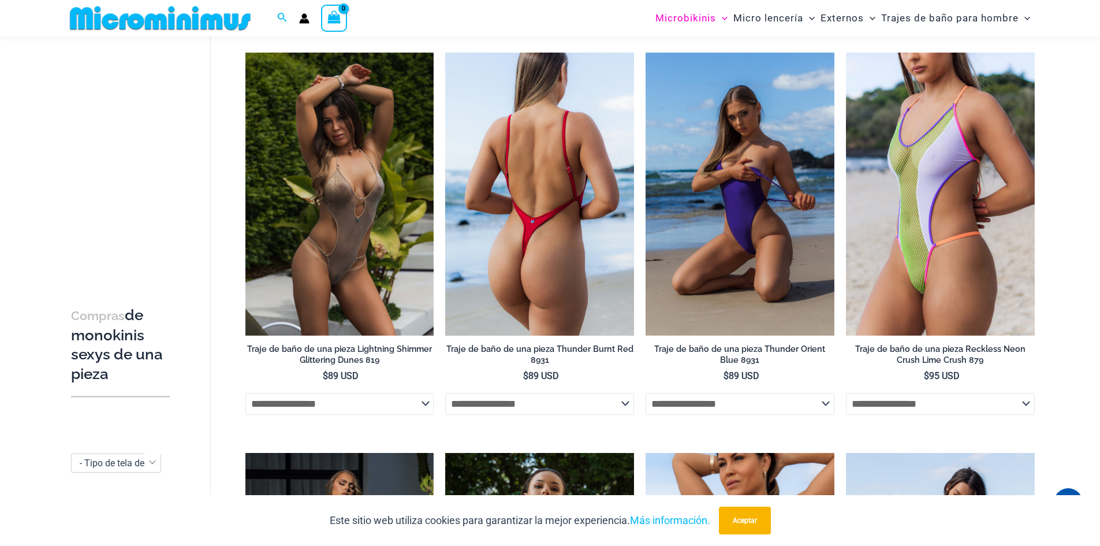
click at [566, 264] on img at bounding box center [539, 194] width 189 height 283
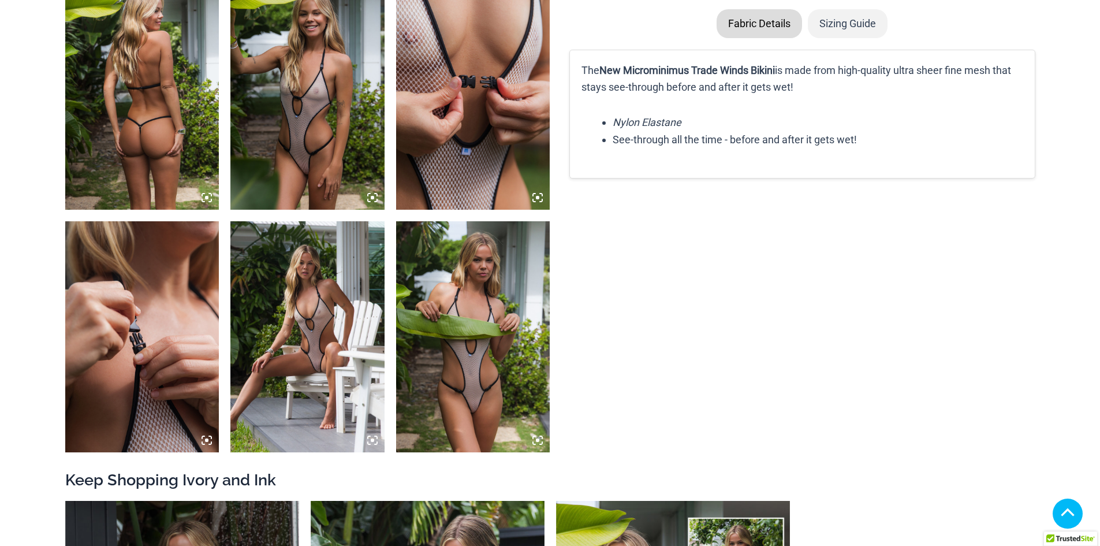
scroll to position [866, 0]
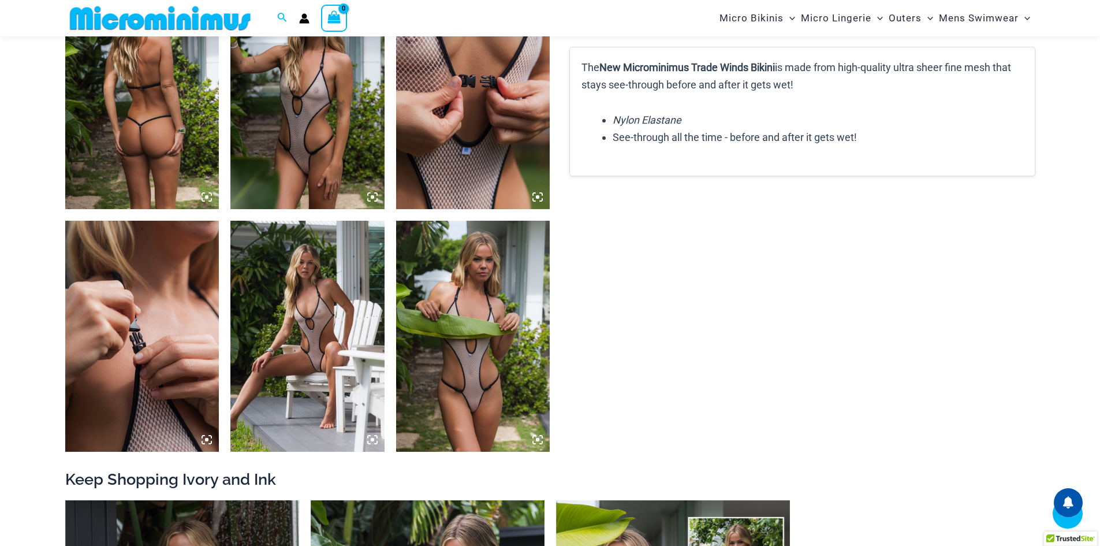
click at [208, 196] on icon at bounding box center [206, 196] width 3 height 3
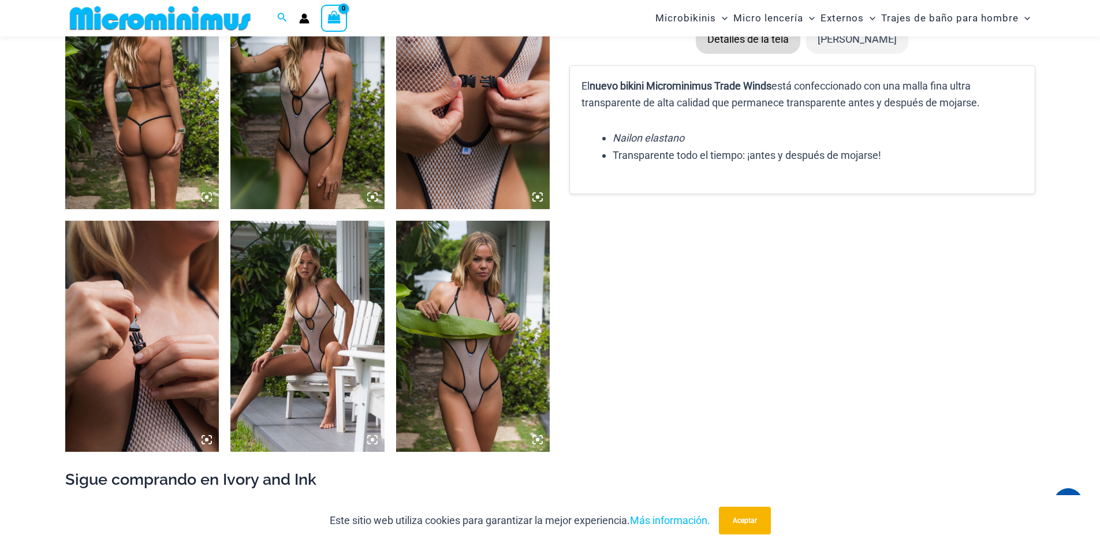
click at [208, 196] on icon at bounding box center [206, 196] width 3 height 3
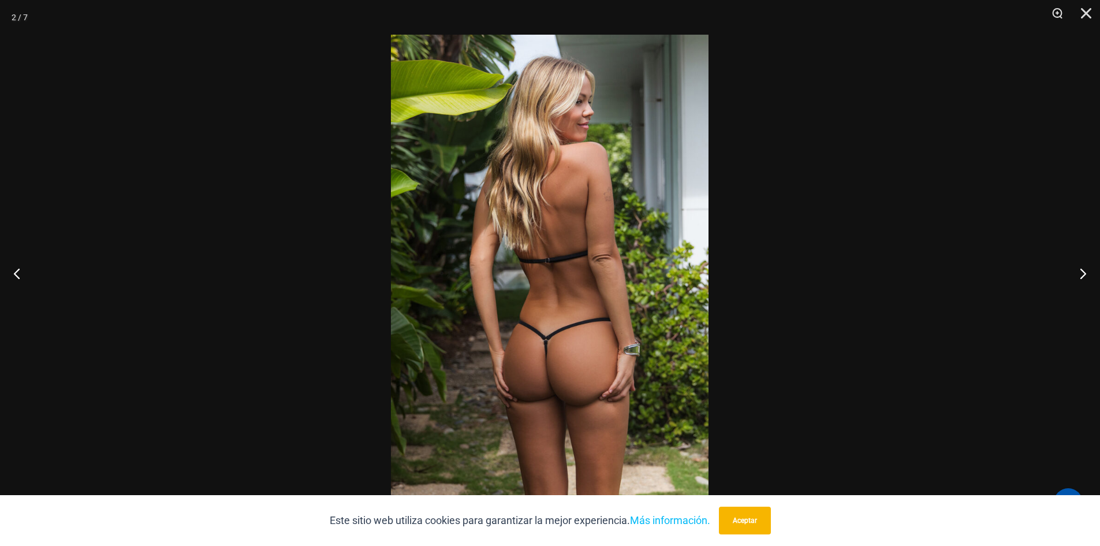
click at [574, 315] on img at bounding box center [550, 273] width 318 height 476
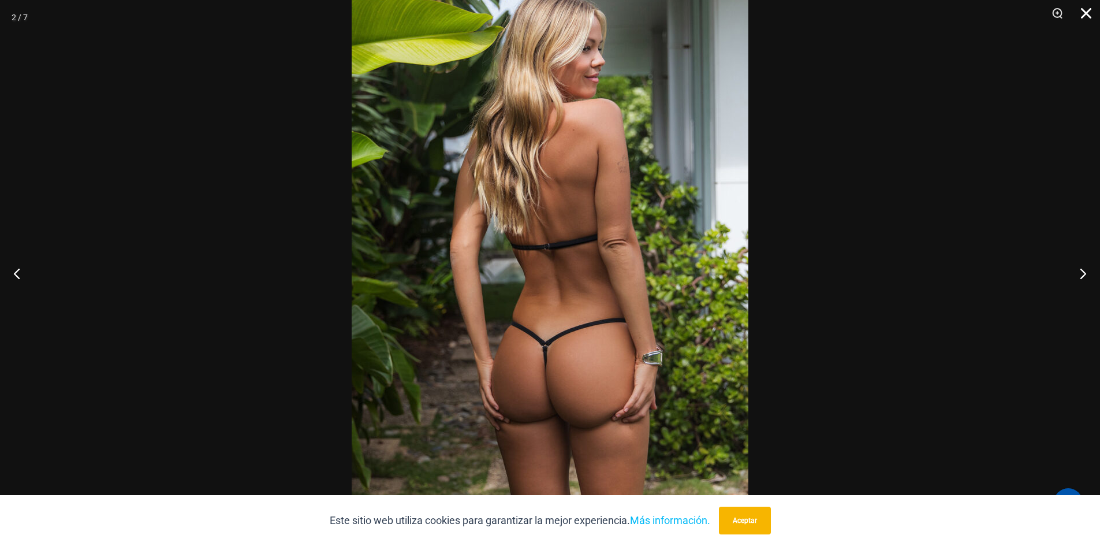
click at [1086, 17] on button "Cerca" at bounding box center [1082, 17] width 29 height 35
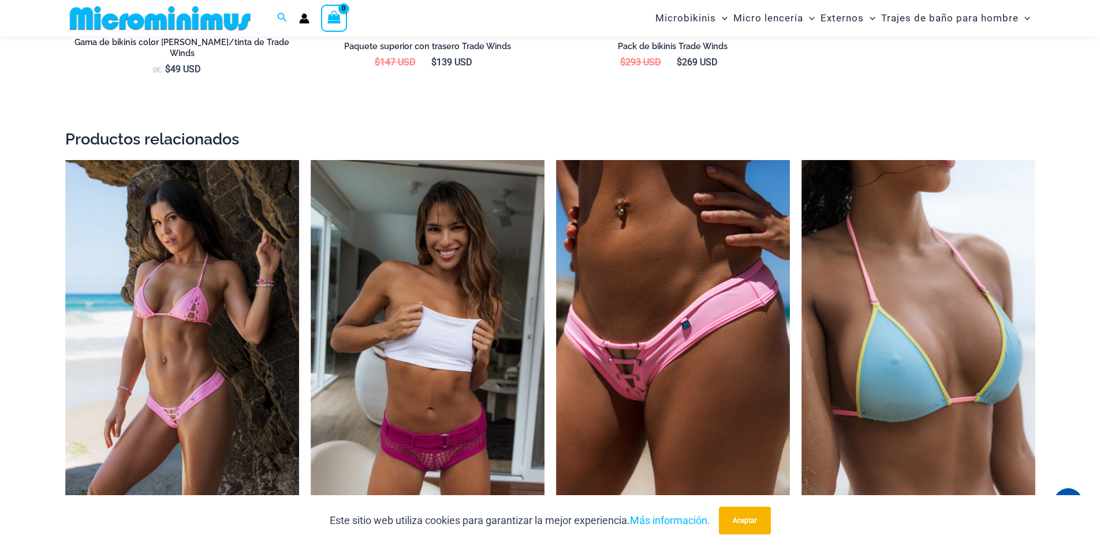
scroll to position [1675, 0]
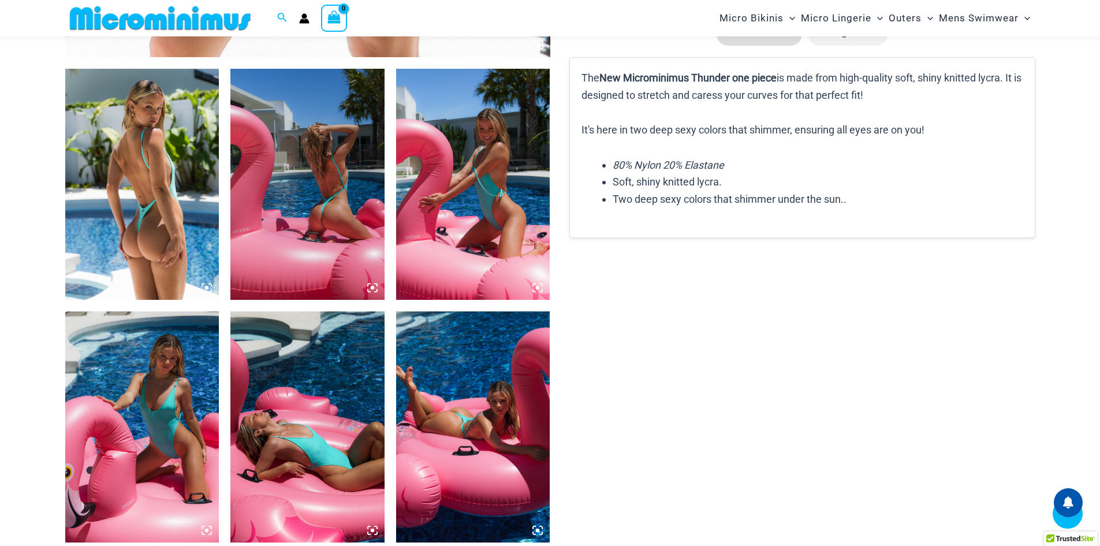
scroll to position [1549, 0]
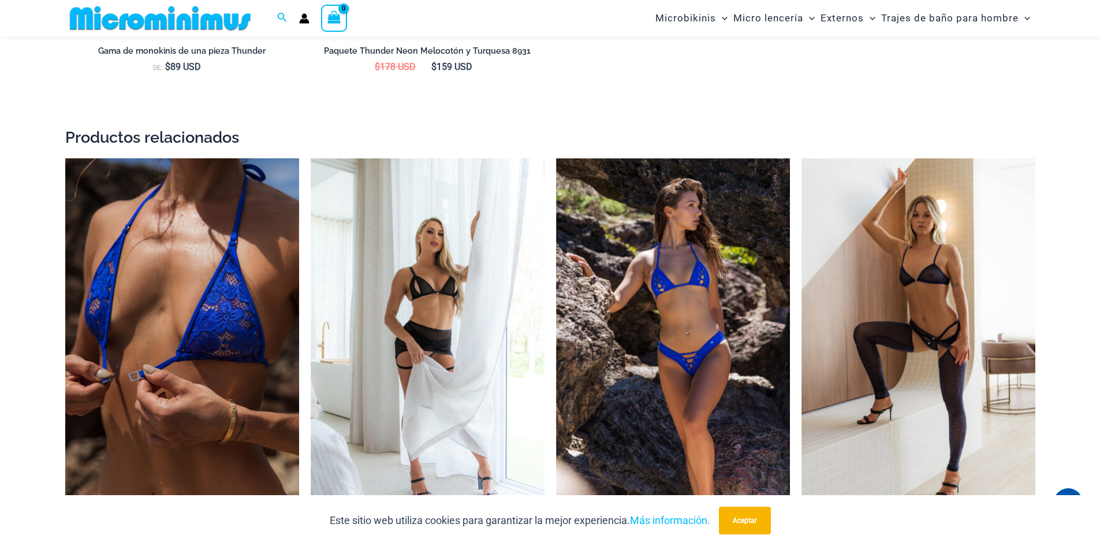
scroll to position [1963, 0]
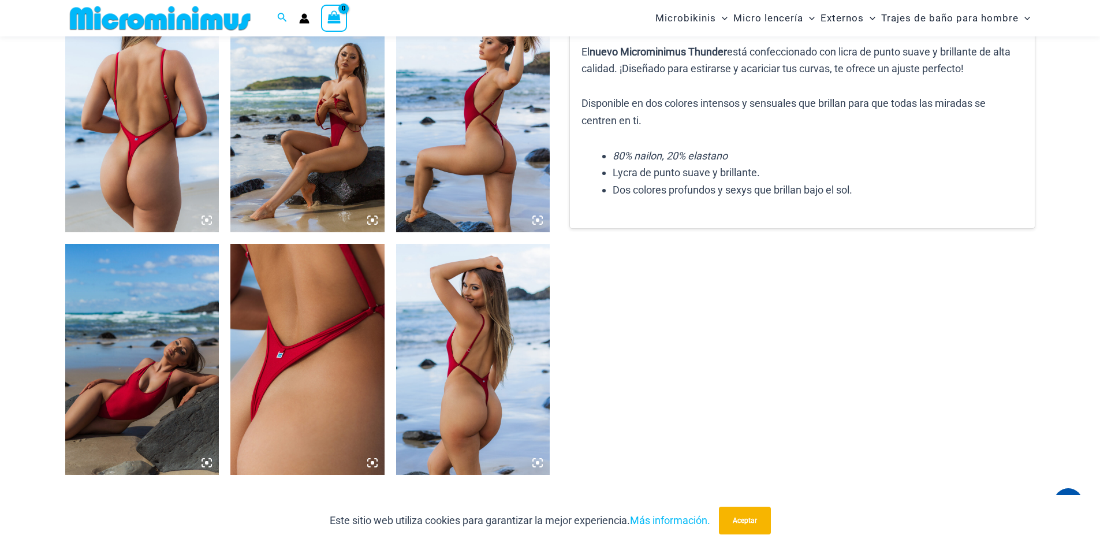
scroll to position [683, 0]
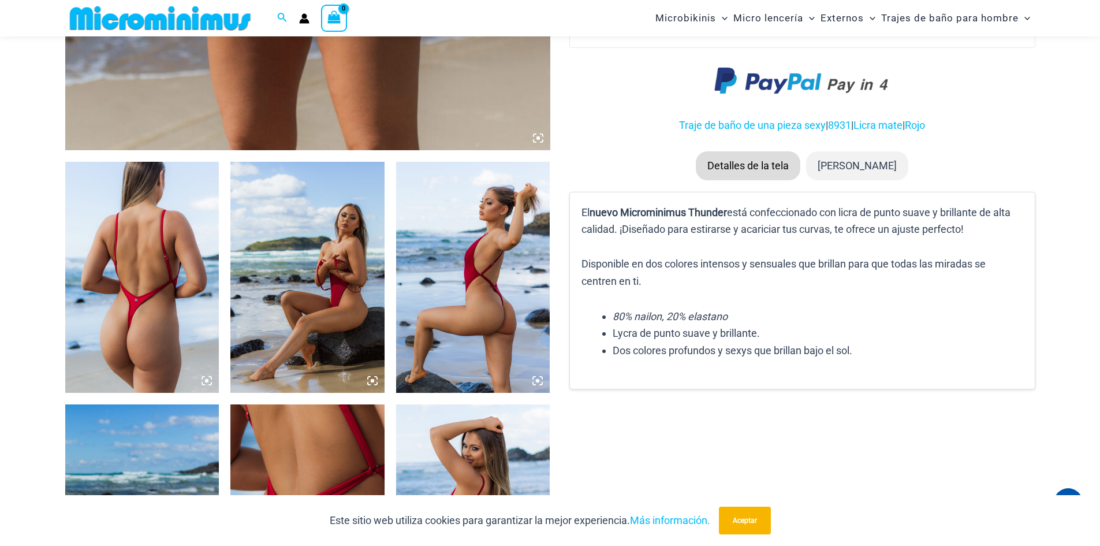
click at [210, 381] on icon at bounding box center [207, 380] width 10 height 10
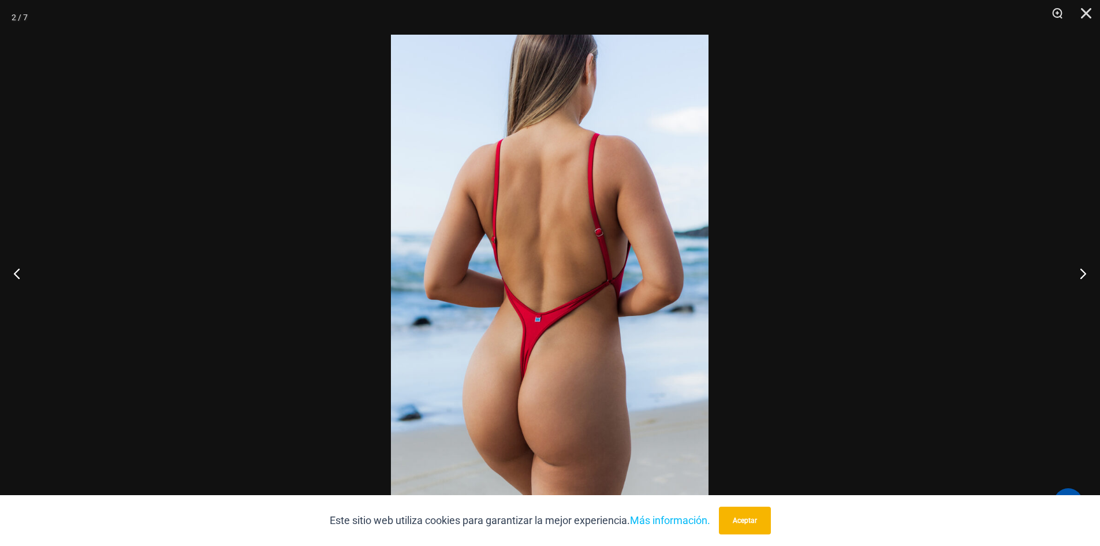
click at [647, 308] on img at bounding box center [550, 273] width 318 height 476
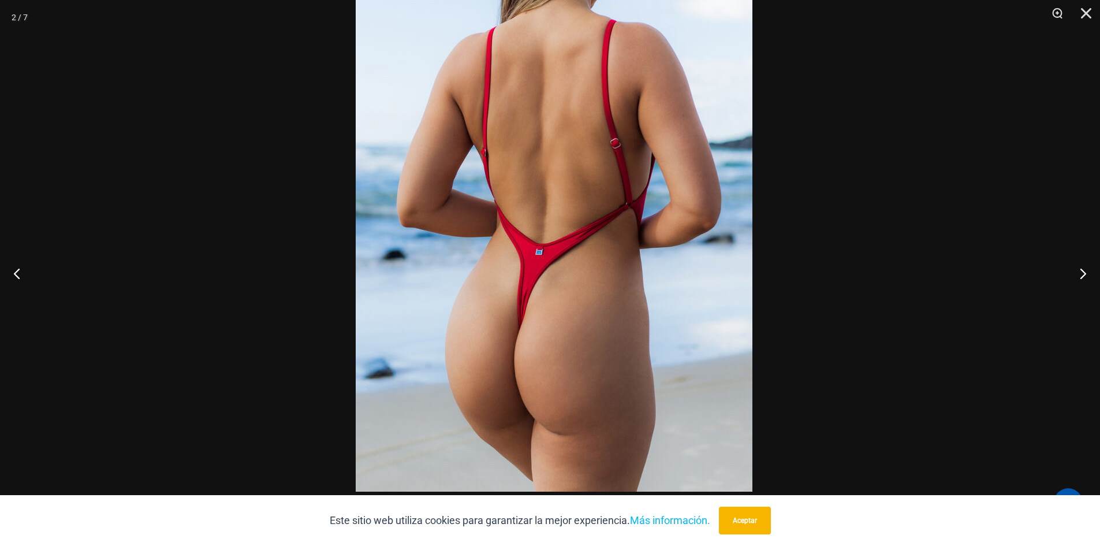
click at [581, 206] on img at bounding box center [554, 194] width 397 height 595
